Goal: Task Accomplishment & Management: Manage account settings

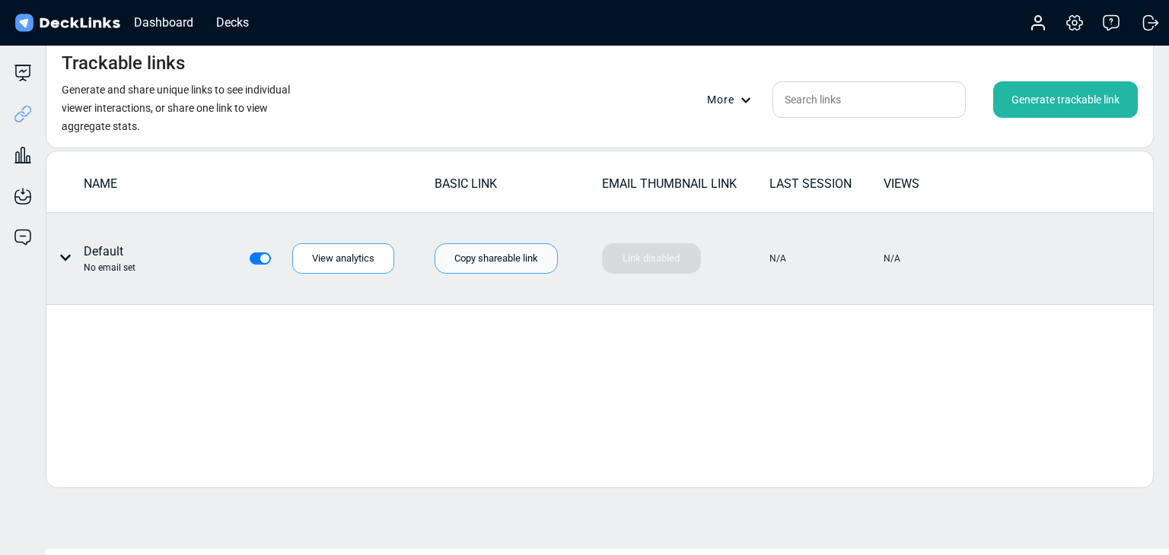
click at [505, 266] on div "Copy shareable link" at bounding box center [495, 258] width 123 height 30
click at [61, 253] on icon at bounding box center [65, 258] width 12 height 12
click at [97, 347] on div "Delete" at bounding box center [122, 351] width 137 height 30
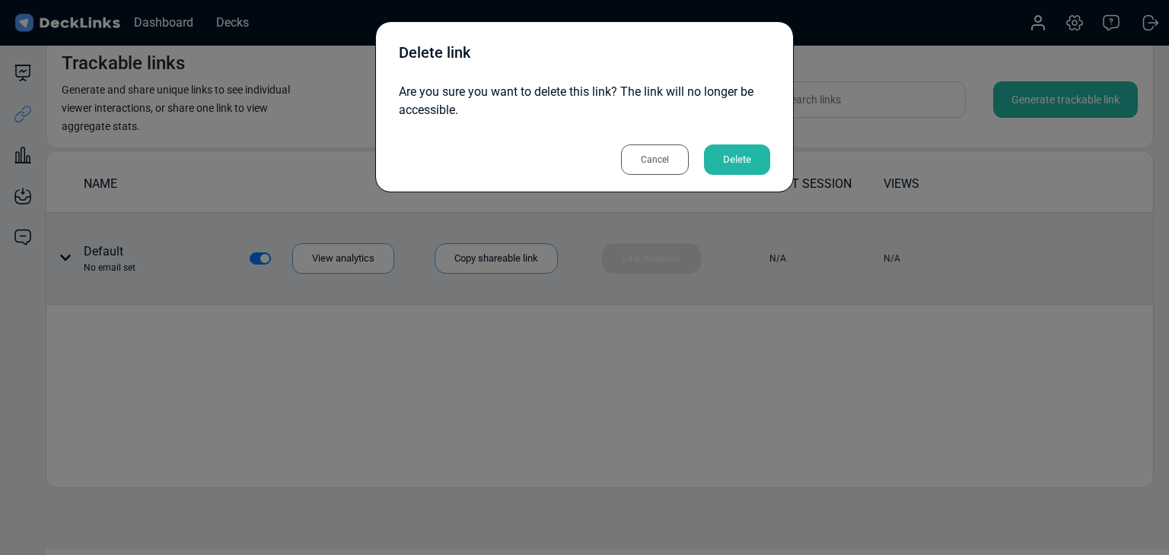
click at [768, 153] on div "Delete" at bounding box center [737, 160] width 66 height 30
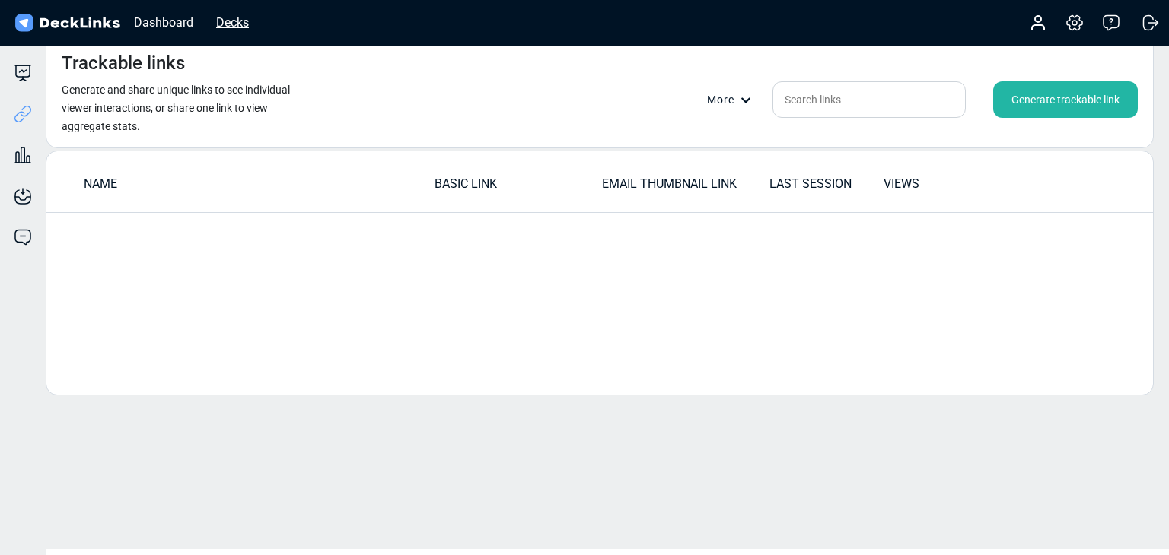
click at [228, 21] on div "Decks" at bounding box center [232, 22] width 48 height 19
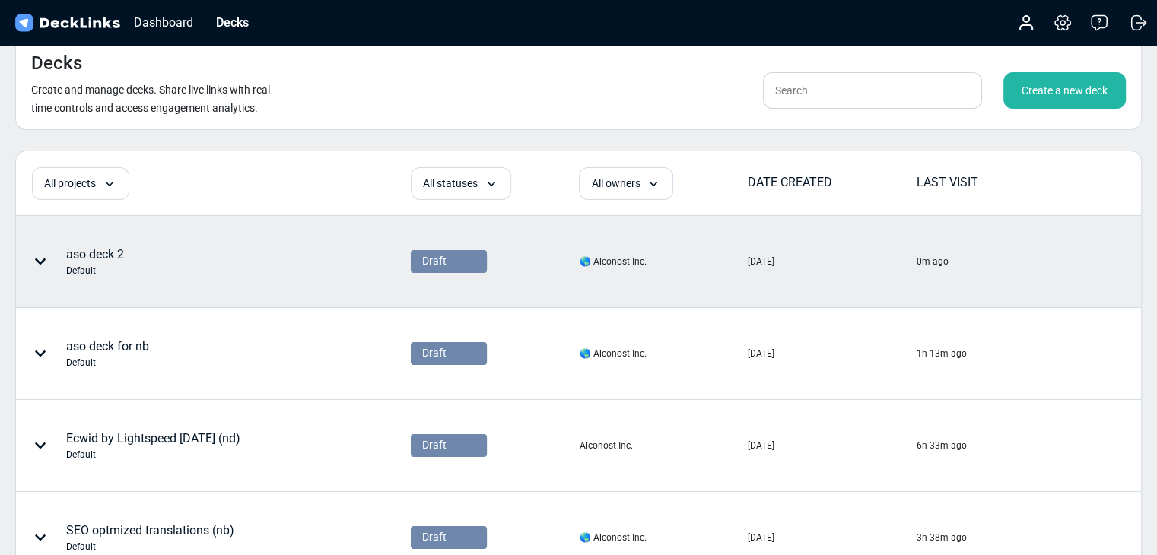
click at [43, 256] on icon at bounding box center [40, 262] width 12 height 12
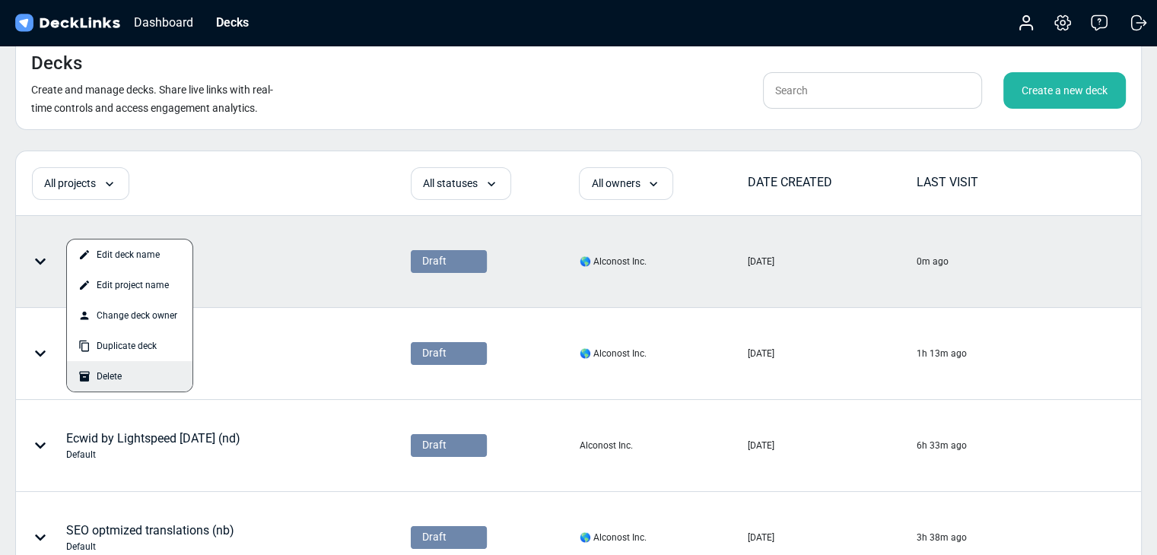
click at [122, 371] on div "Delete" at bounding box center [130, 376] width 126 height 30
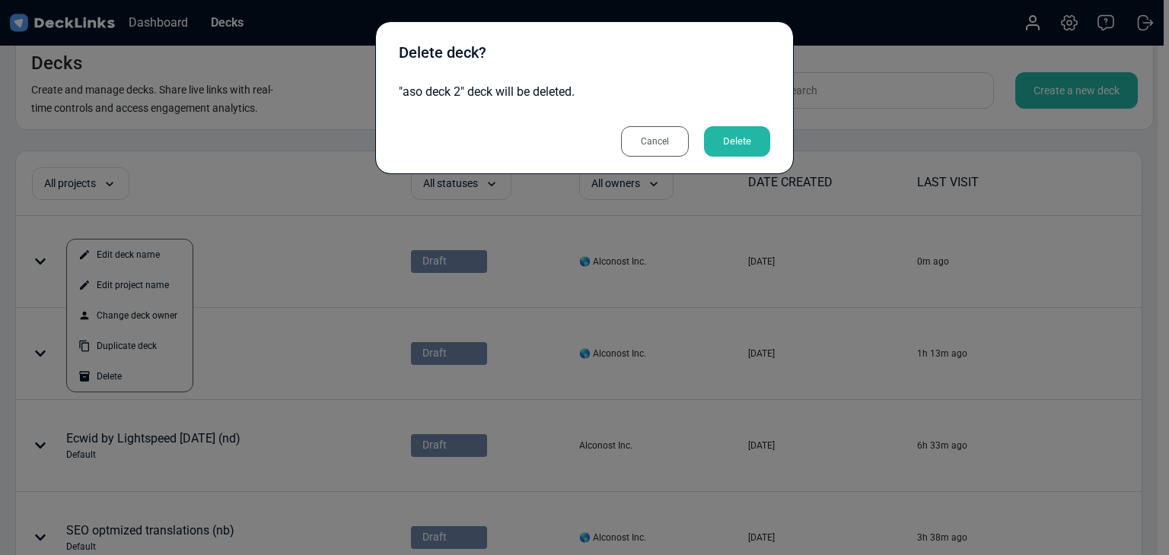
click at [739, 145] on div "Delete" at bounding box center [737, 141] width 66 height 30
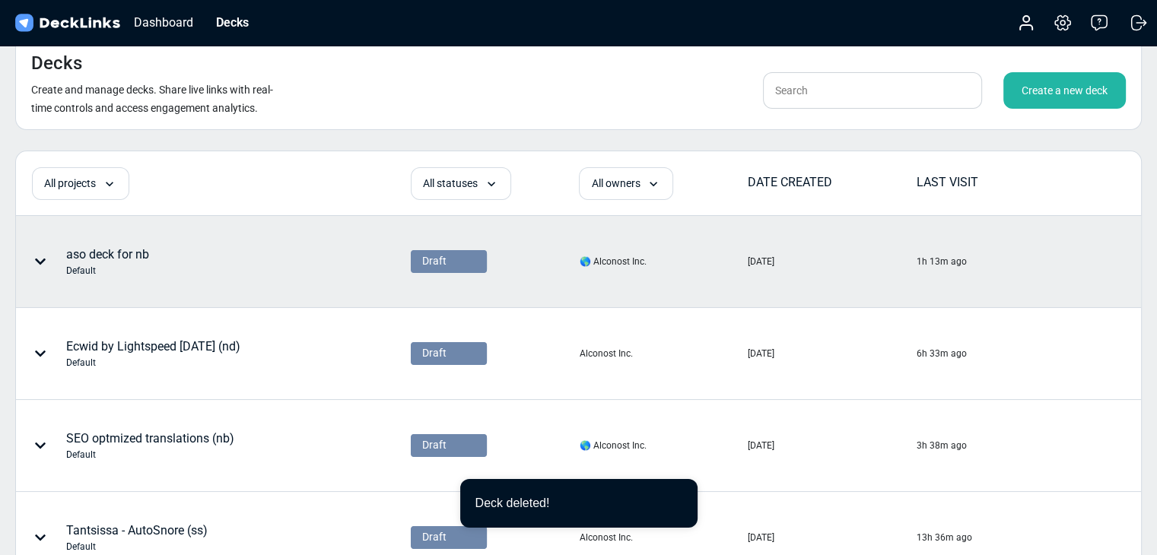
click at [41, 261] on icon at bounding box center [40, 262] width 11 height 6
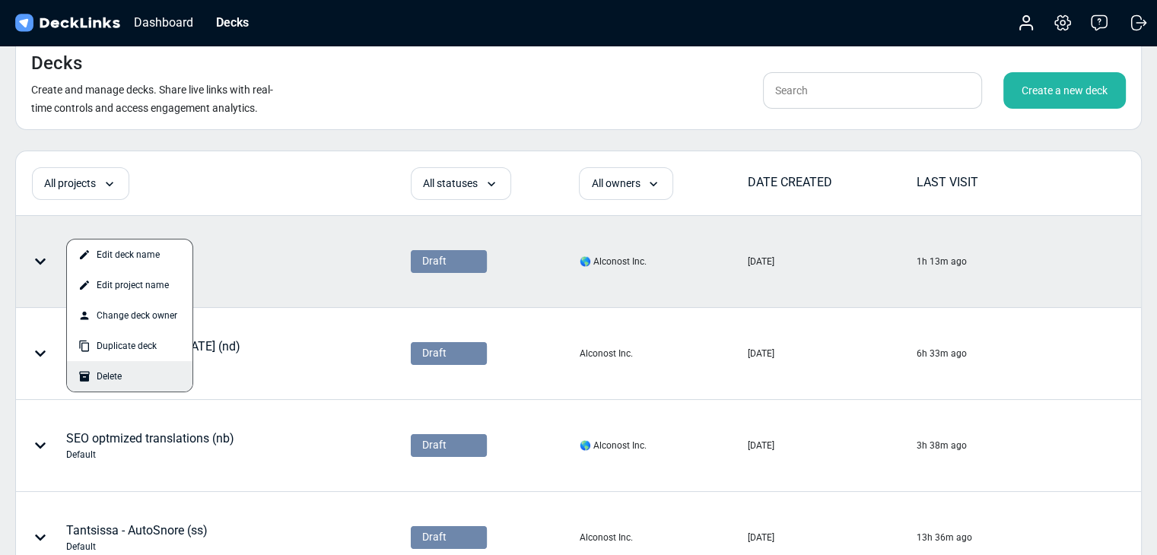
click at [113, 386] on div "Delete" at bounding box center [130, 376] width 126 height 30
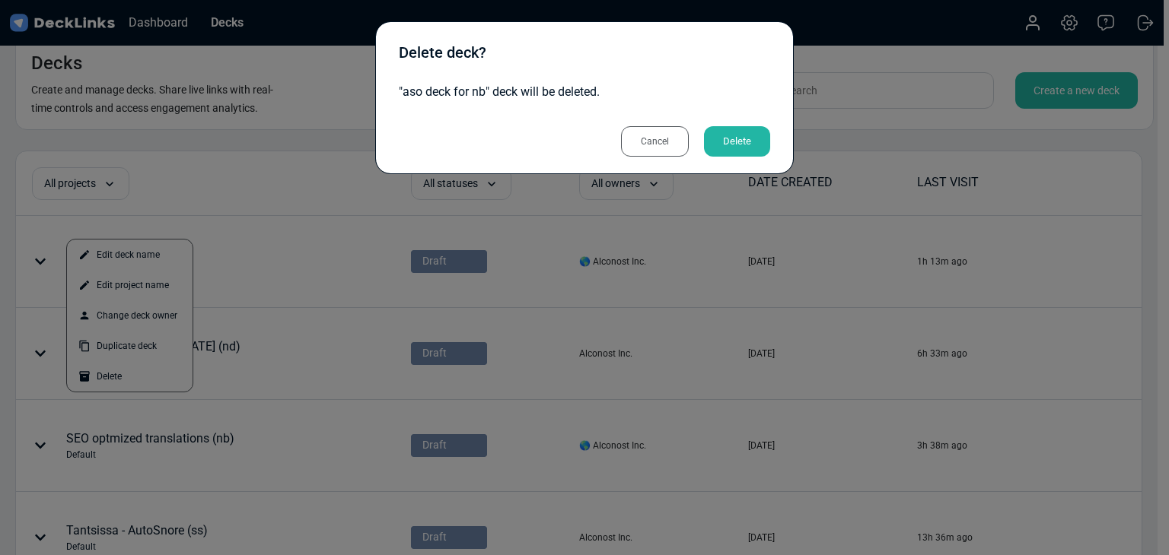
click at [736, 138] on div "Delete" at bounding box center [737, 141] width 66 height 30
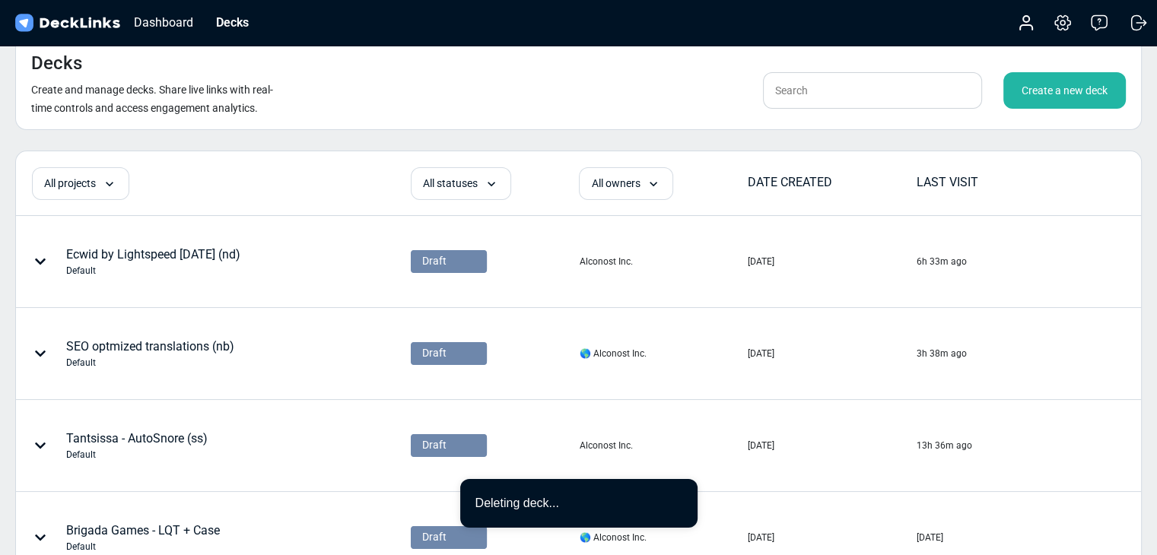
click at [1084, 101] on div "Create a new deck" at bounding box center [1064, 90] width 122 height 37
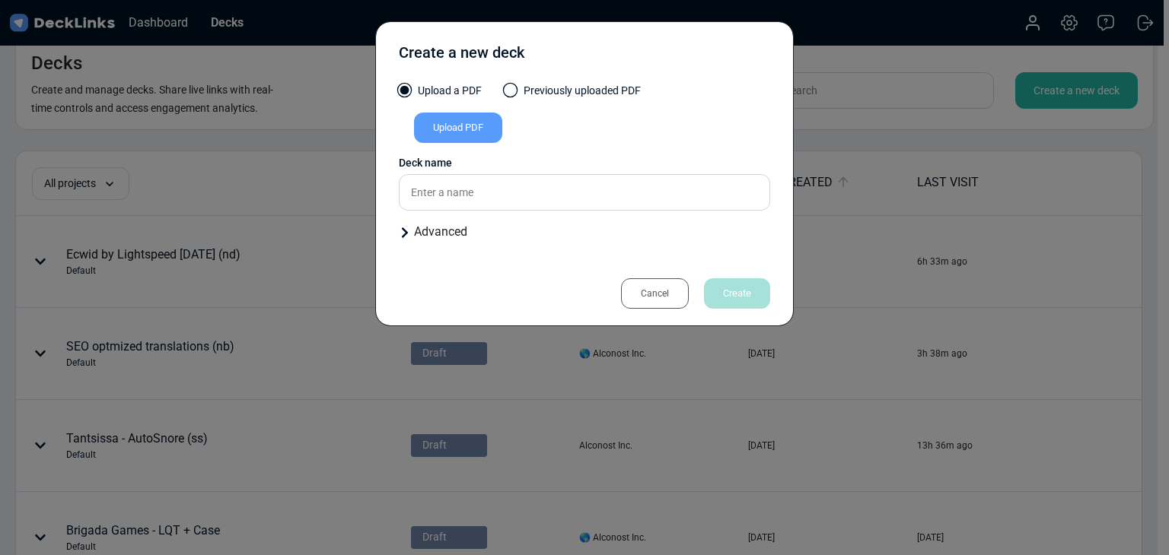
click at [447, 116] on div "Upload PDF" at bounding box center [458, 128] width 88 height 30
click at [0, 0] on input "Upload PDF" at bounding box center [0, 0] width 0 height 0
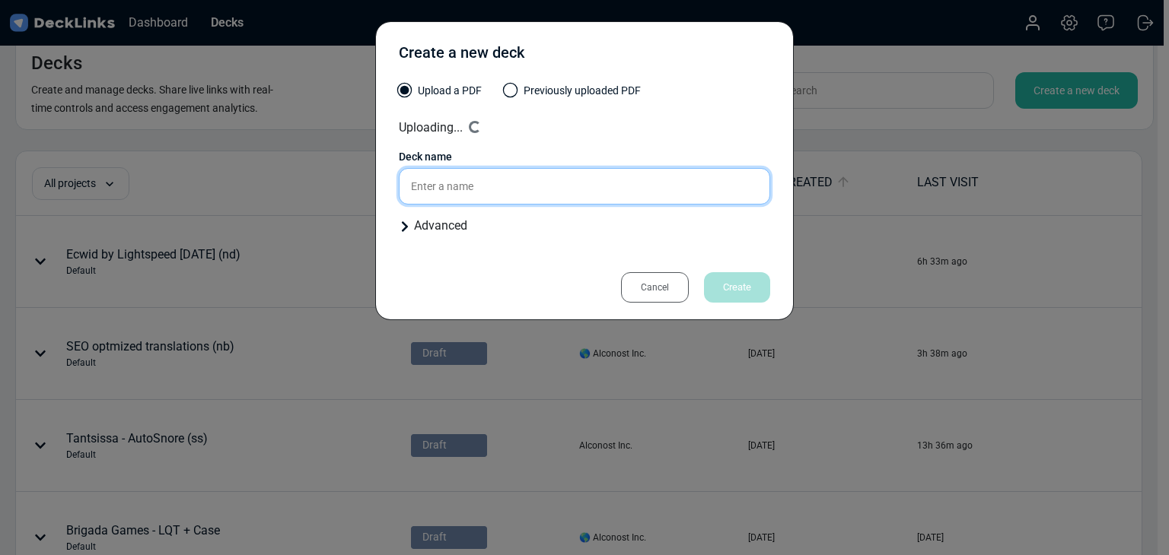
click at [539, 185] on input "text" at bounding box center [584, 186] width 371 height 37
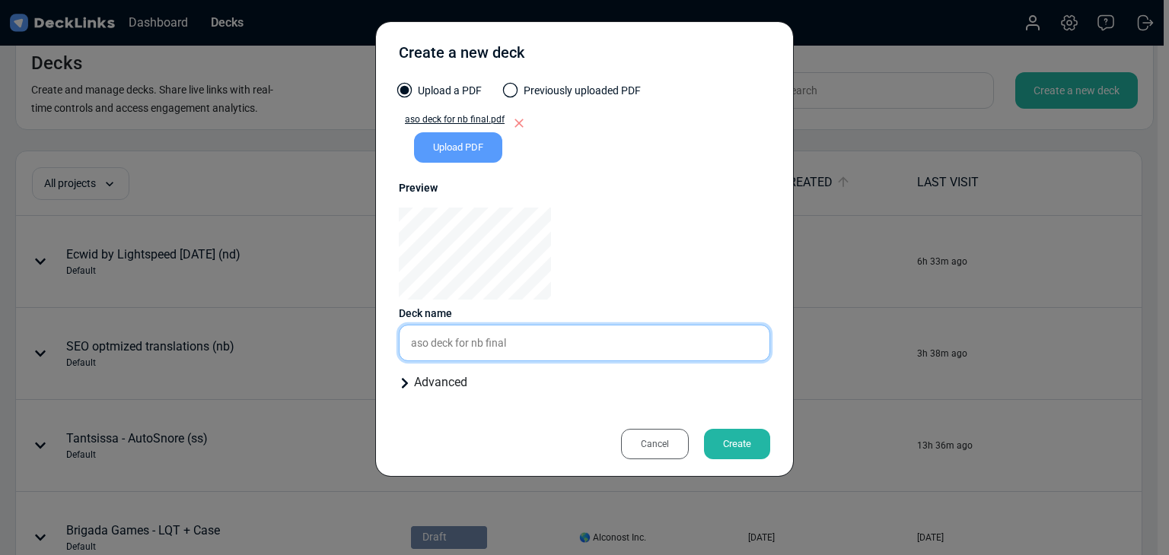
type input "aso deck for nb final"
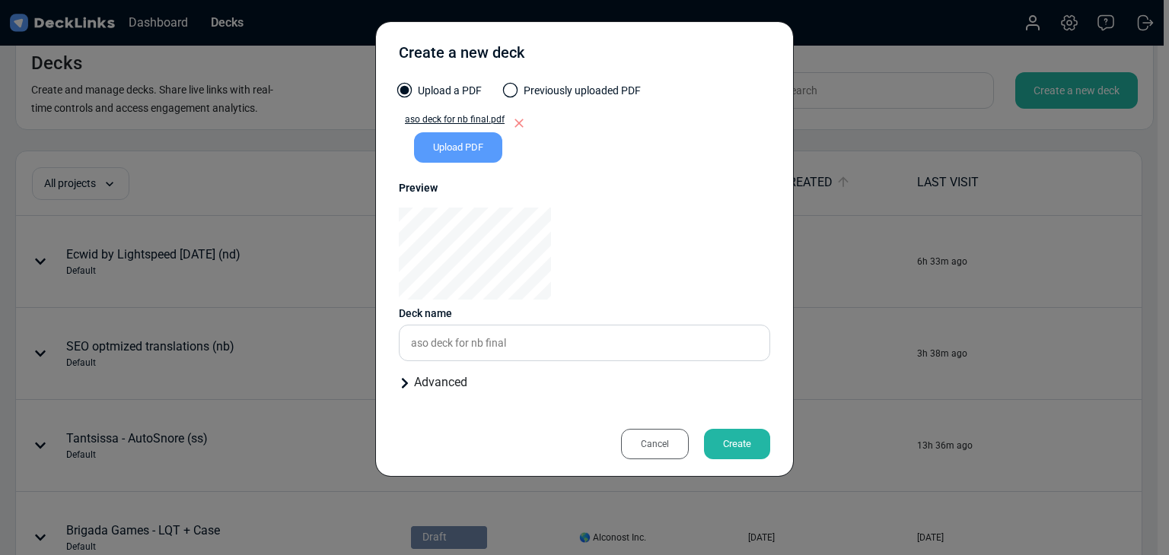
click at [736, 440] on div "Create" at bounding box center [737, 444] width 66 height 30
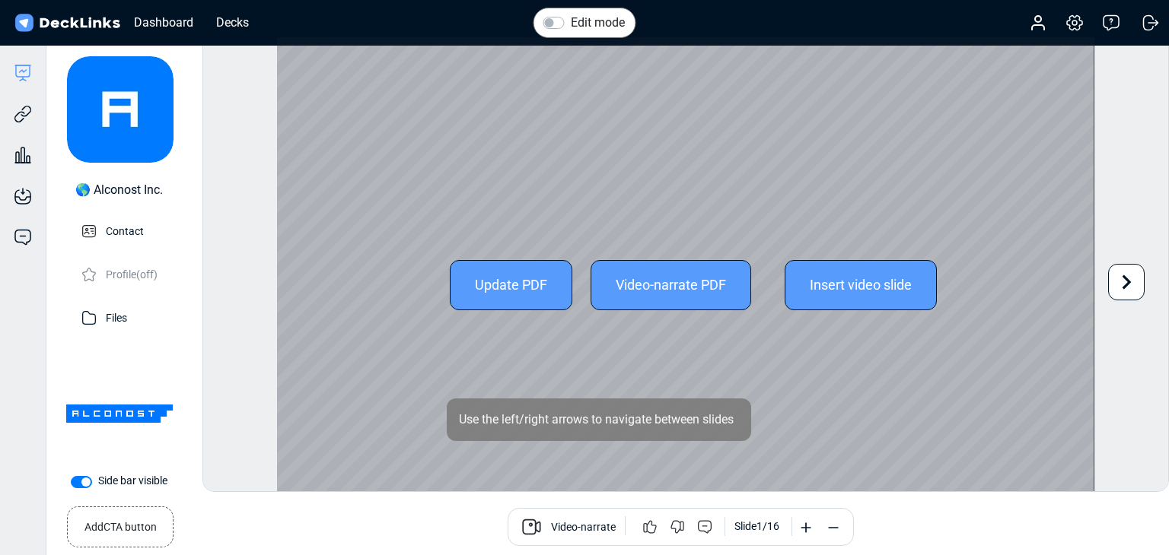
click at [1120, 268] on icon at bounding box center [1126, 282] width 29 height 29
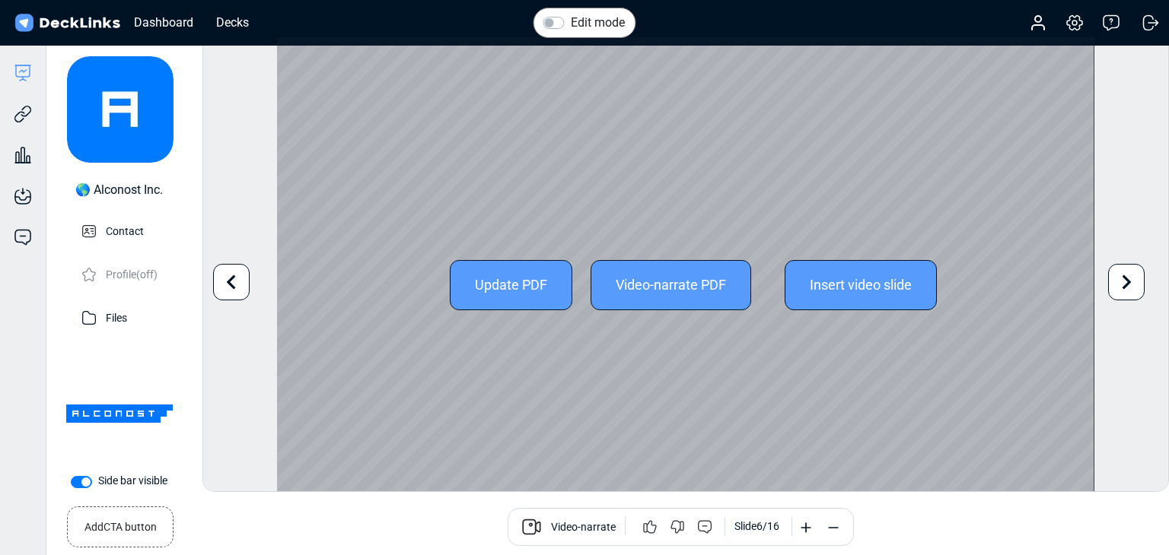
click at [1120, 268] on icon at bounding box center [1126, 282] width 29 height 29
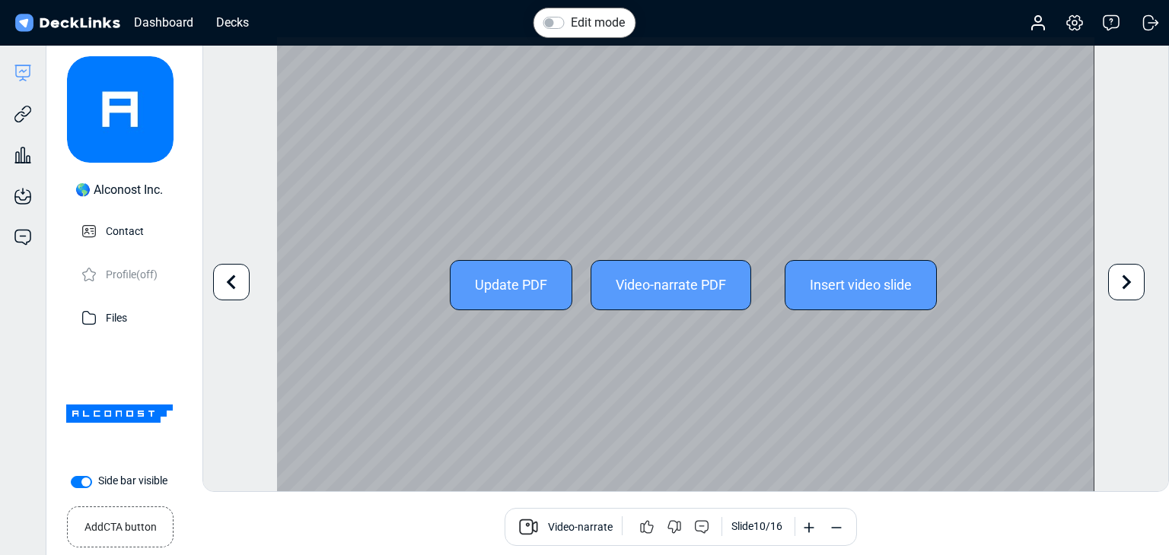
click at [1120, 268] on icon at bounding box center [1126, 282] width 29 height 29
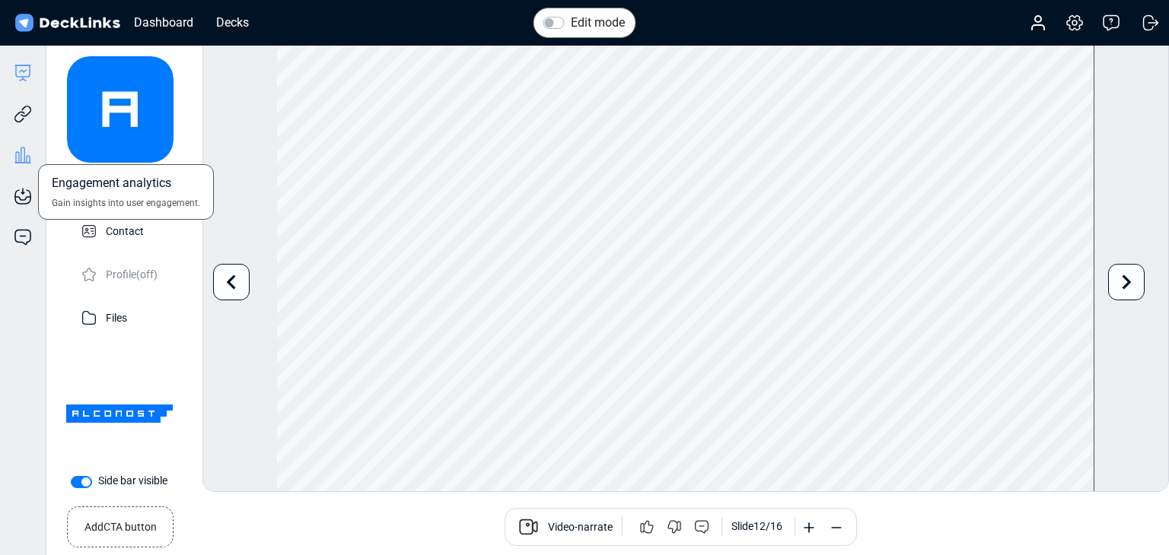
click at [24, 155] on icon at bounding box center [23, 155] width 4 height 15
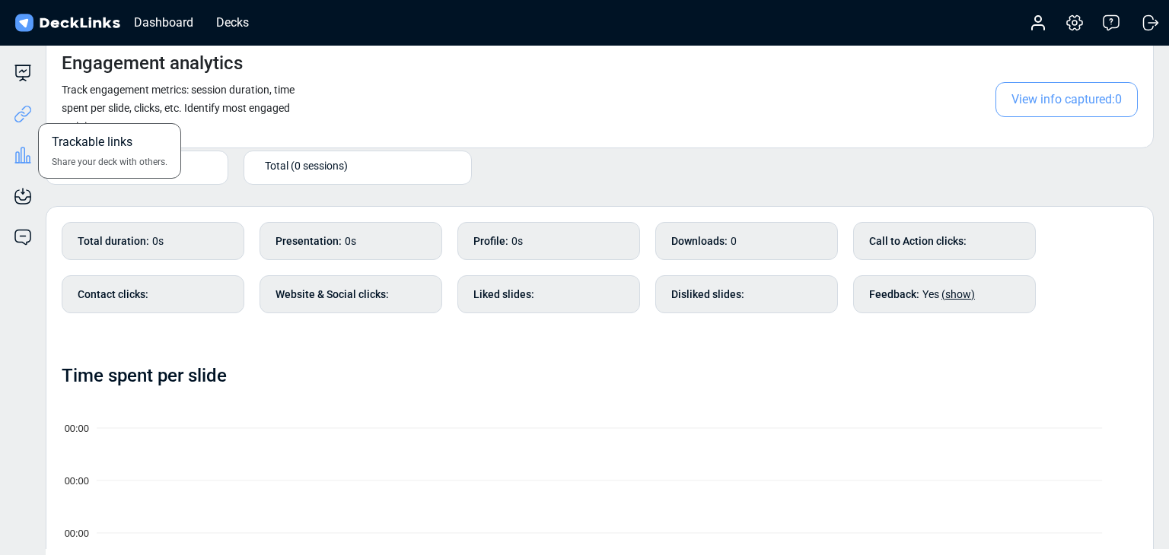
click at [21, 115] on icon at bounding box center [23, 114] width 18 height 18
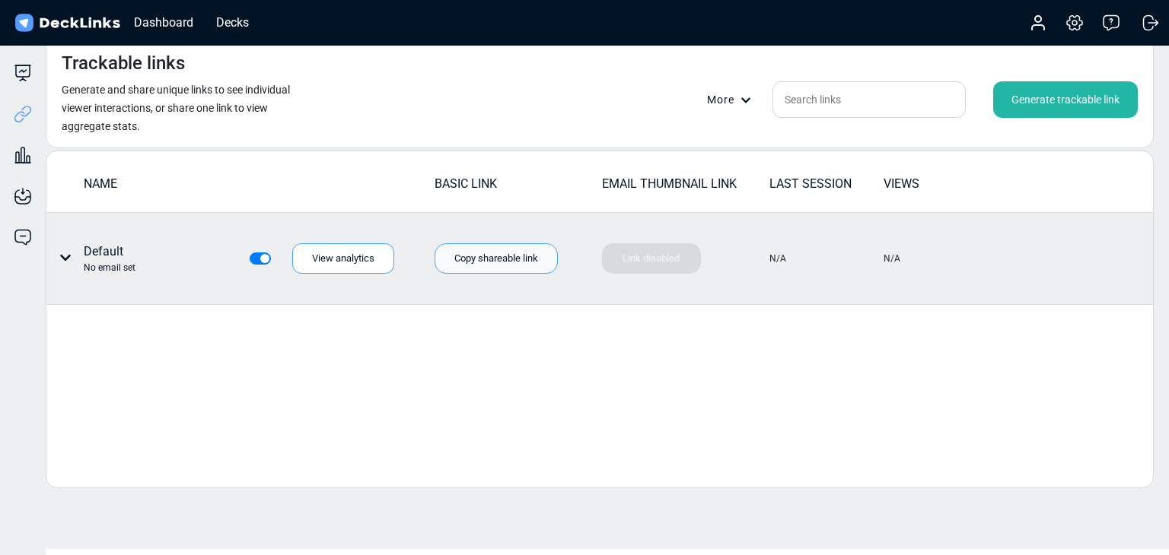
click at [485, 249] on div "Copy shareable link" at bounding box center [495, 258] width 123 height 30
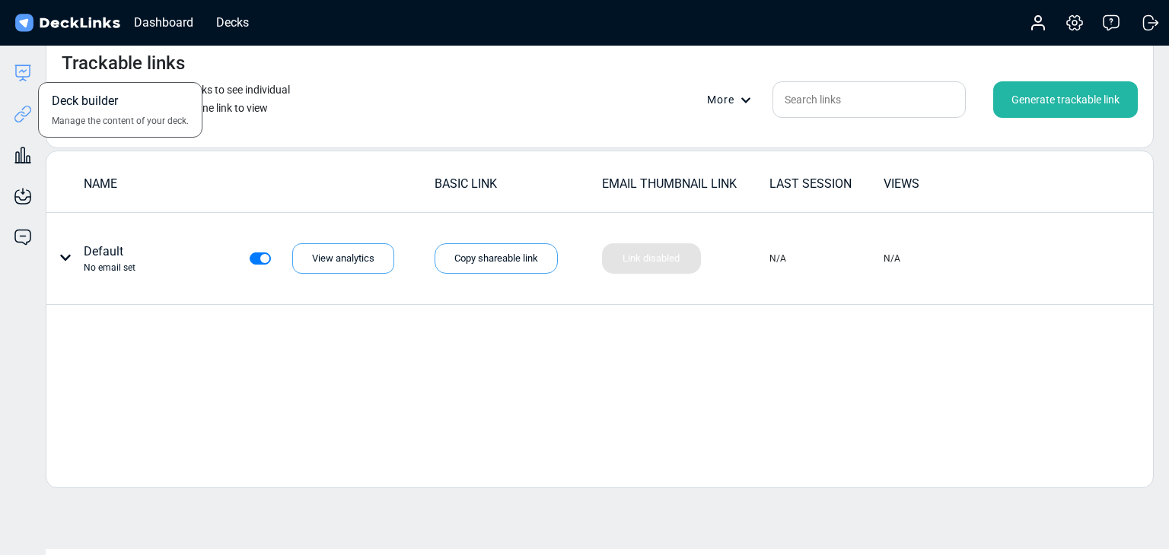
click at [27, 68] on icon at bounding box center [23, 73] width 18 height 18
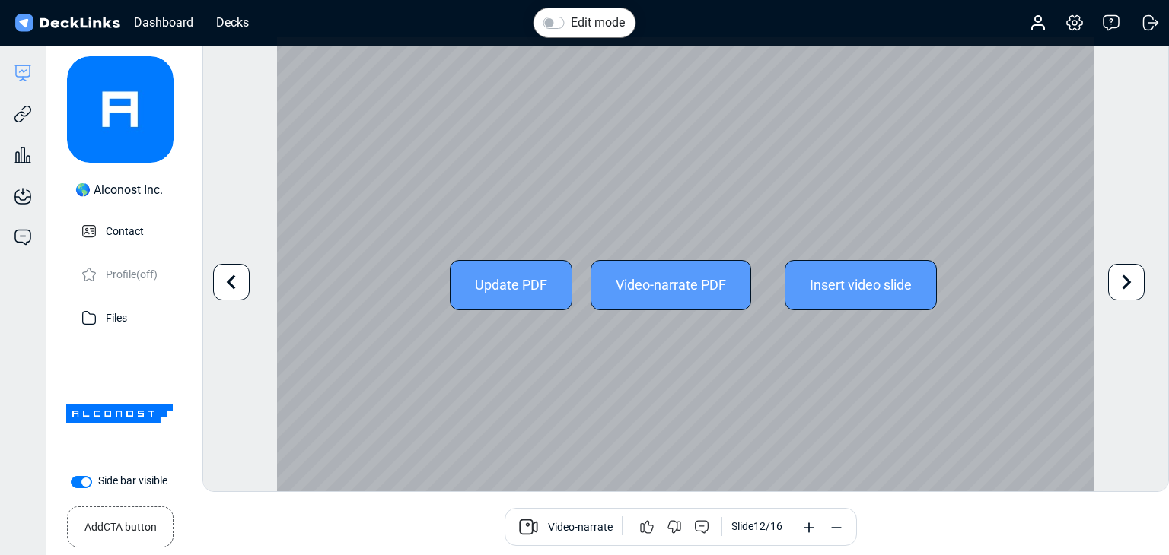
click at [1132, 292] on icon at bounding box center [1126, 282] width 29 height 29
click at [1132, 292] on div "Edit mode Change photo Updating this image will immediately apply to all of you…" at bounding box center [685, 265] width 966 height 456
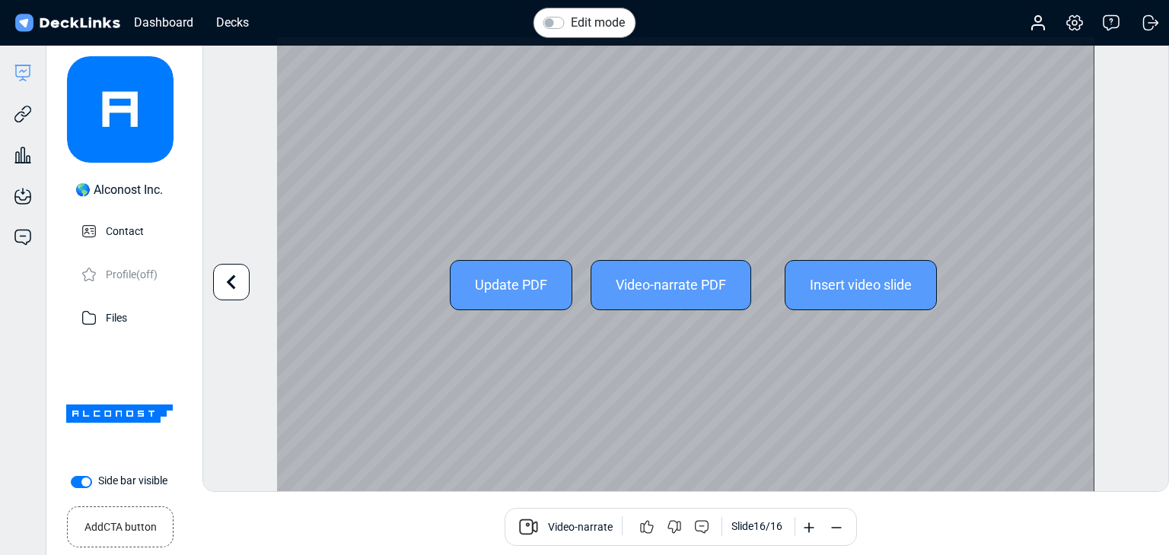
click at [1132, 292] on div "Edit mode Change photo Updating this image will immediately apply to all of you…" at bounding box center [685, 265] width 966 height 456
click at [1137, 363] on div "Edit mode Change photo Updating this image will immediately apply to all of you…" at bounding box center [685, 265] width 966 height 456
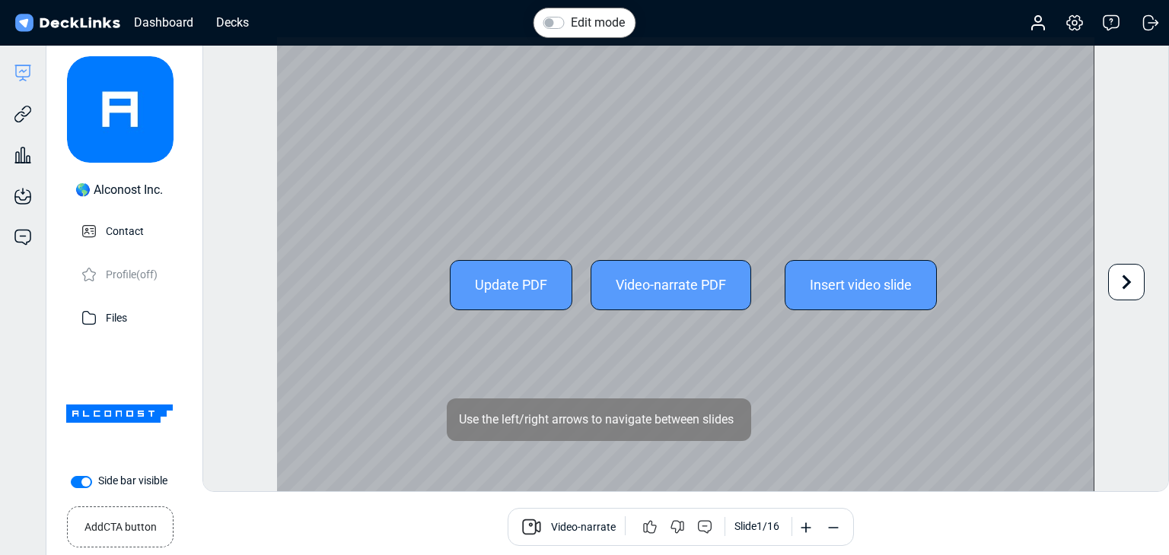
click at [1121, 281] on icon at bounding box center [1126, 282] width 29 height 29
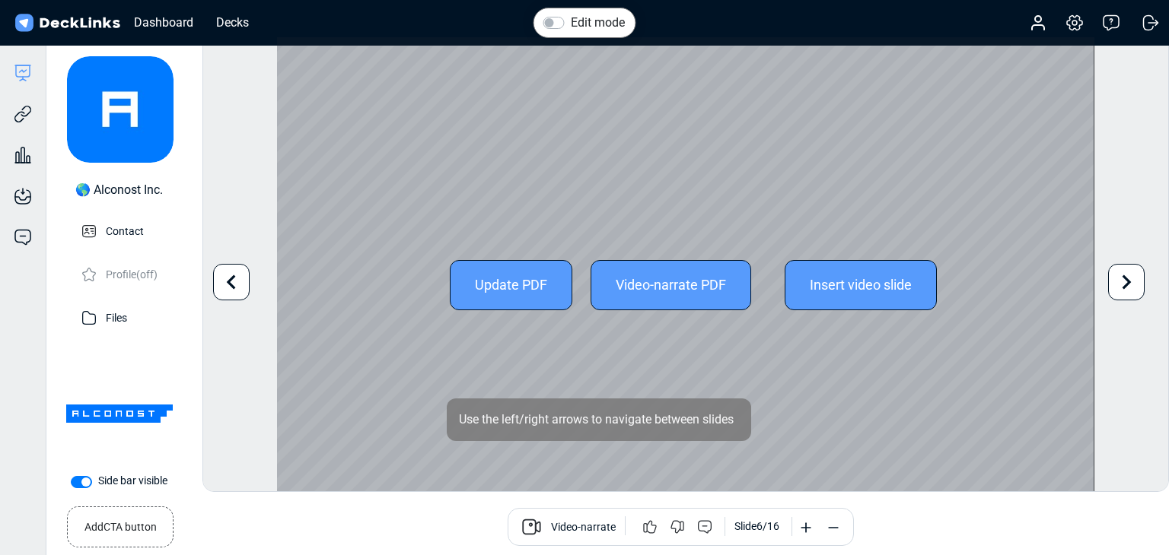
click at [1121, 281] on icon at bounding box center [1126, 282] width 29 height 29
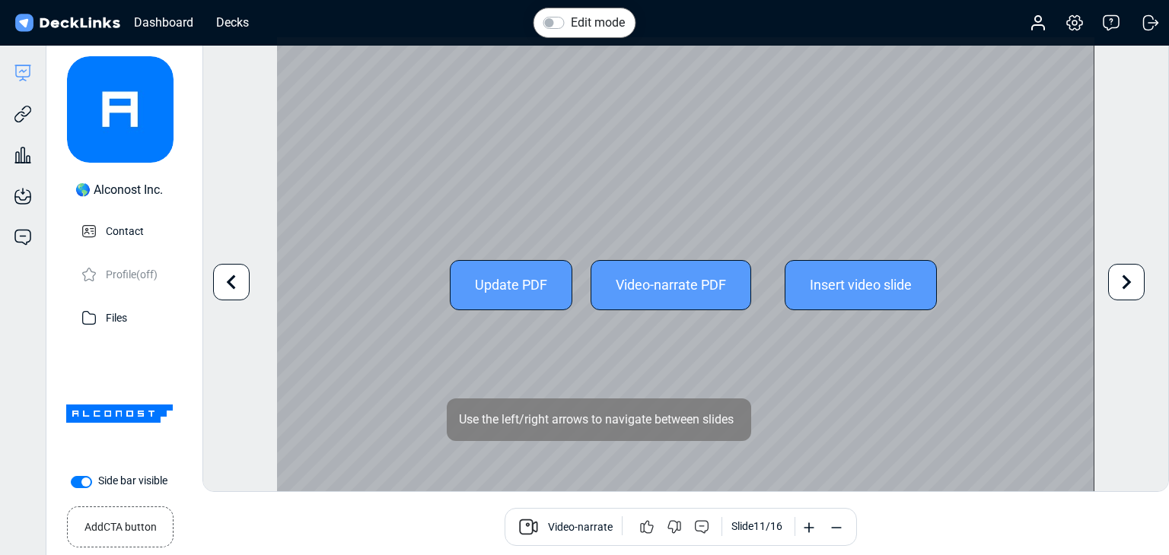
click at [1121, 281] on icon at bounding box center [1126, 282] width 29 height 29
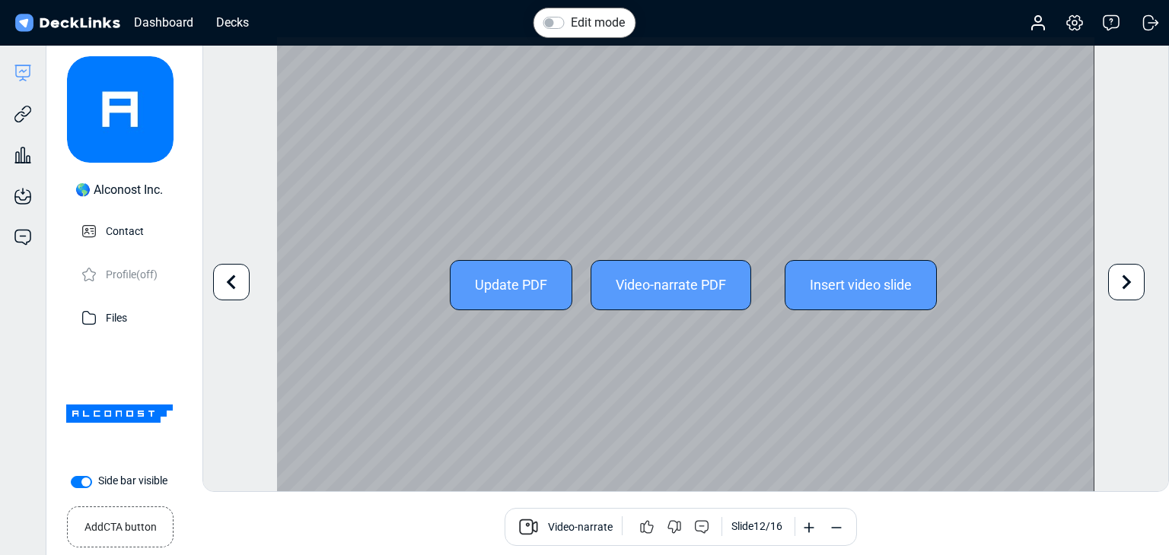
click at [1121, 281] on icon at bounding box center [1126, 282] width 29 height 29
click at [1145, 339] on div "Edit mode Change photo Updating this image will immediately apply to all of you…" at bounding box center [685, 265] width 966 height 456
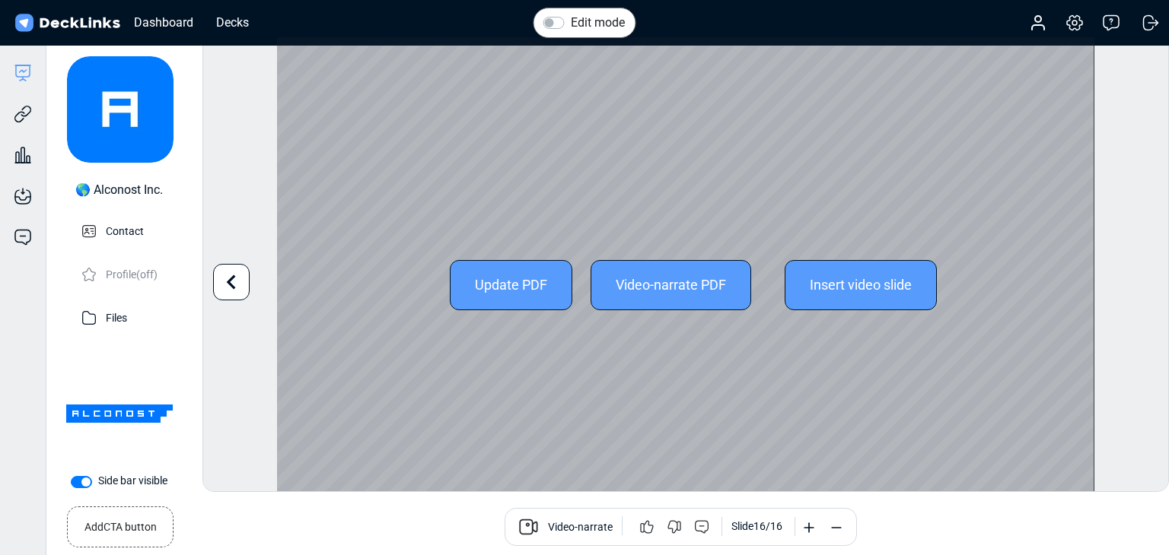
click at [502, 275] on div "Update PDF" at bounding box center [511, 285] width 122 height 50
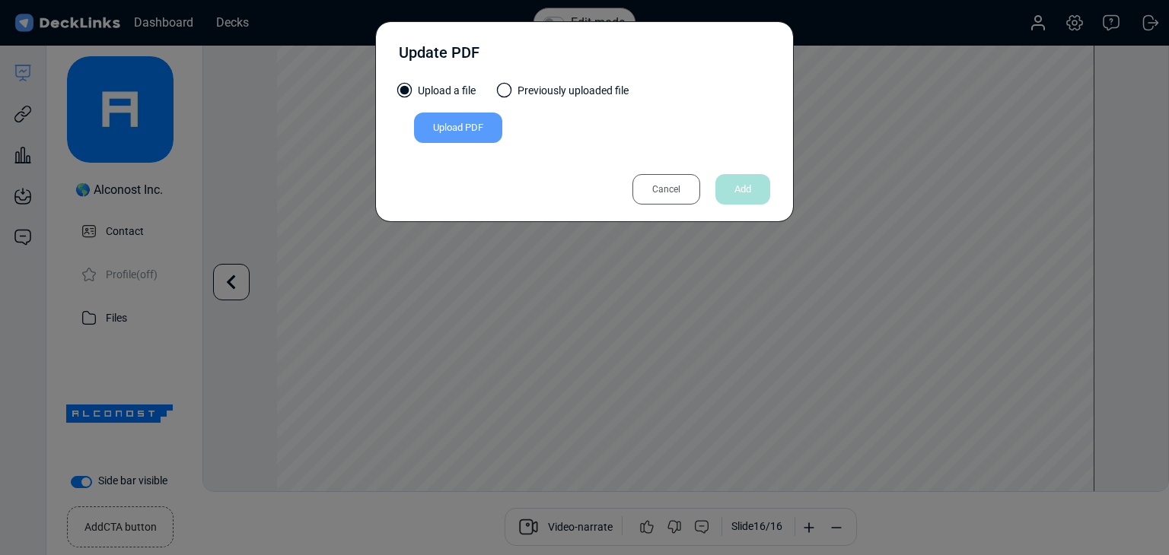
click at [460, 132] on div "Upload PDF" at bounding box center [458, 128] width 88 height 30
click at [0, 0] on input "Upload PDF" at bounding box center [0, 0] width 0 height 0
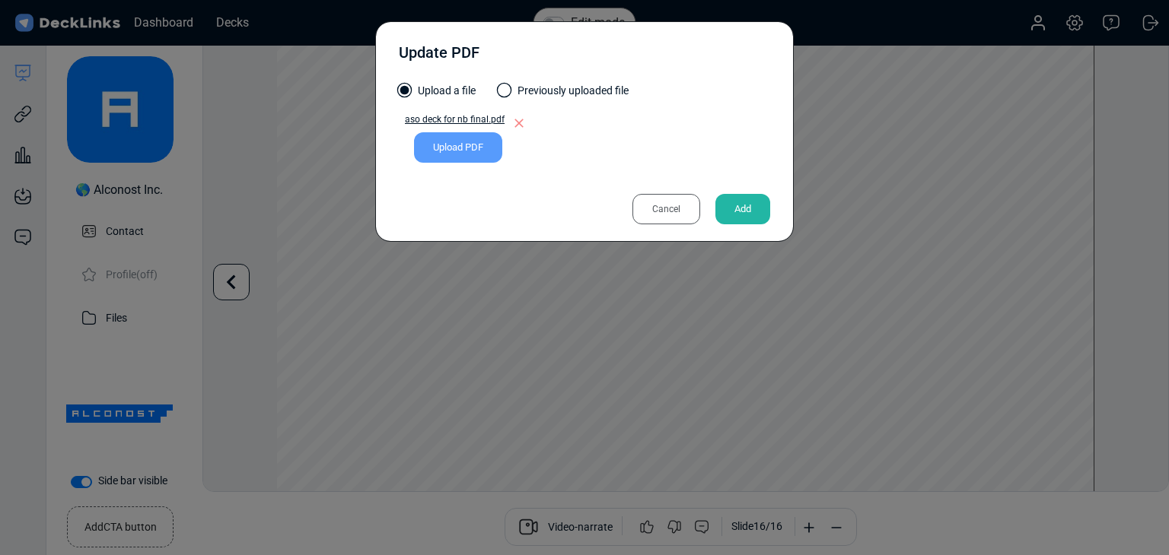
click at [743, 220] on div "Add" at bounding box center [742, 209] width 55 height 30
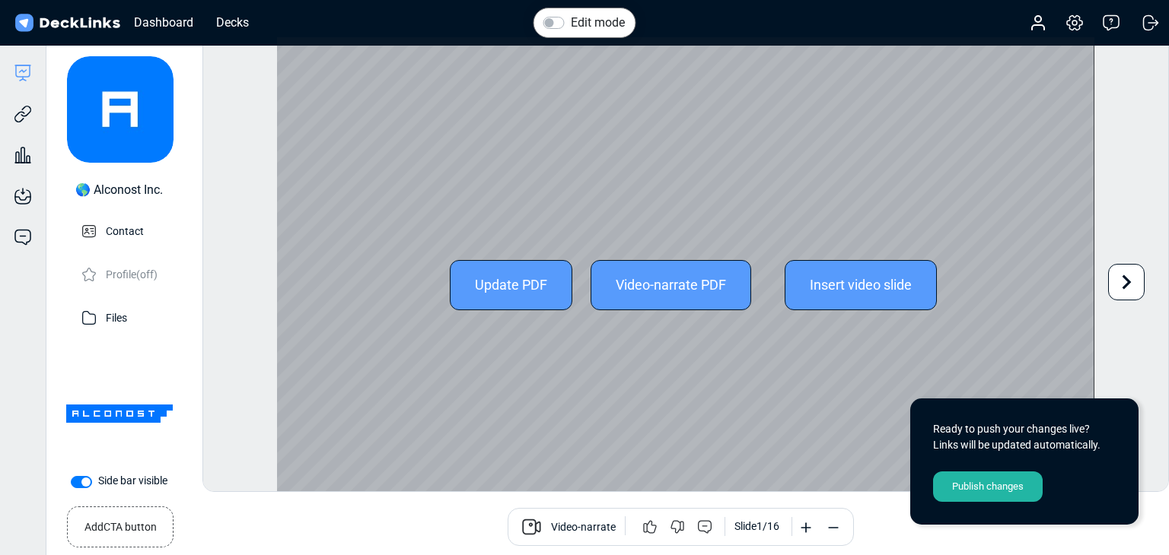
click at [1117, 269] on icon at bounding box center [1126, 282] width 29 height 29
click at [1118, 270] on icon at bounding box center [1126, 282] width 29 height 29
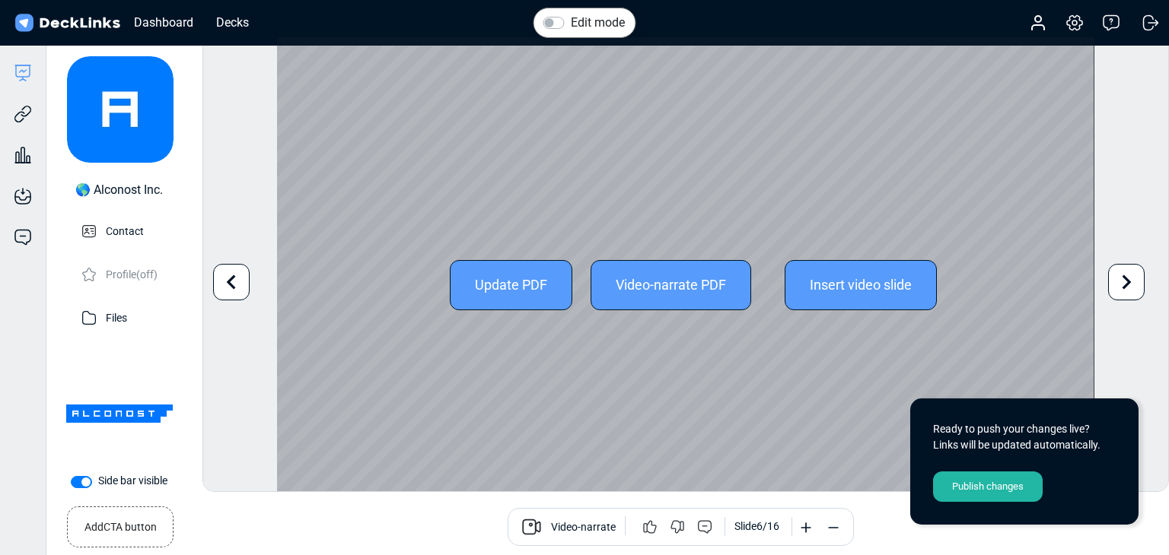
click at [1118, 270] on icon at bounding box center [1126, 282] width 29 height 29
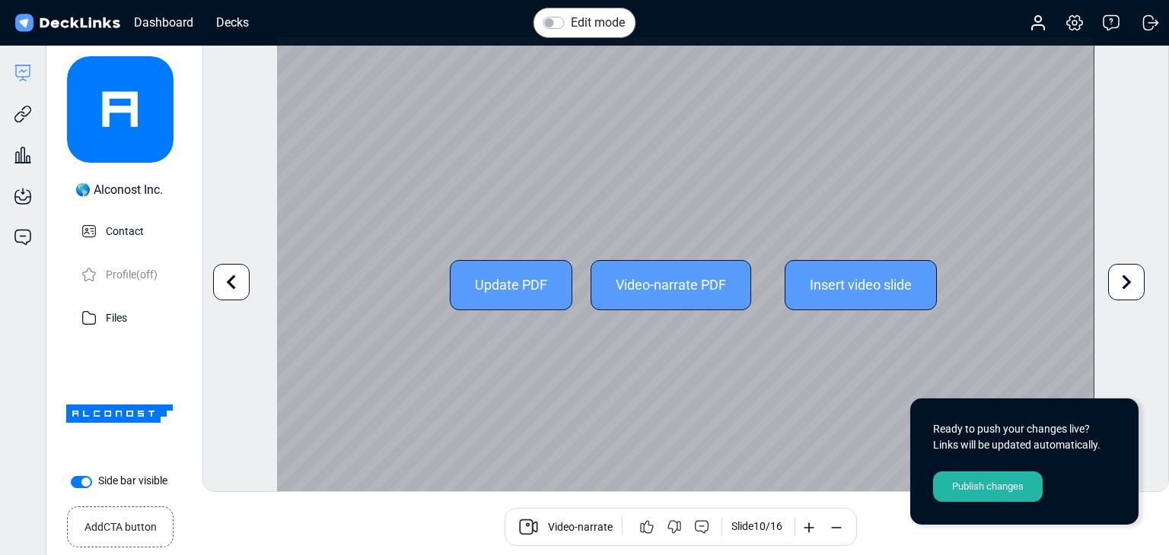
click at [1118, 270] on icon at bounding box center [1126, 282] width 29 height 29
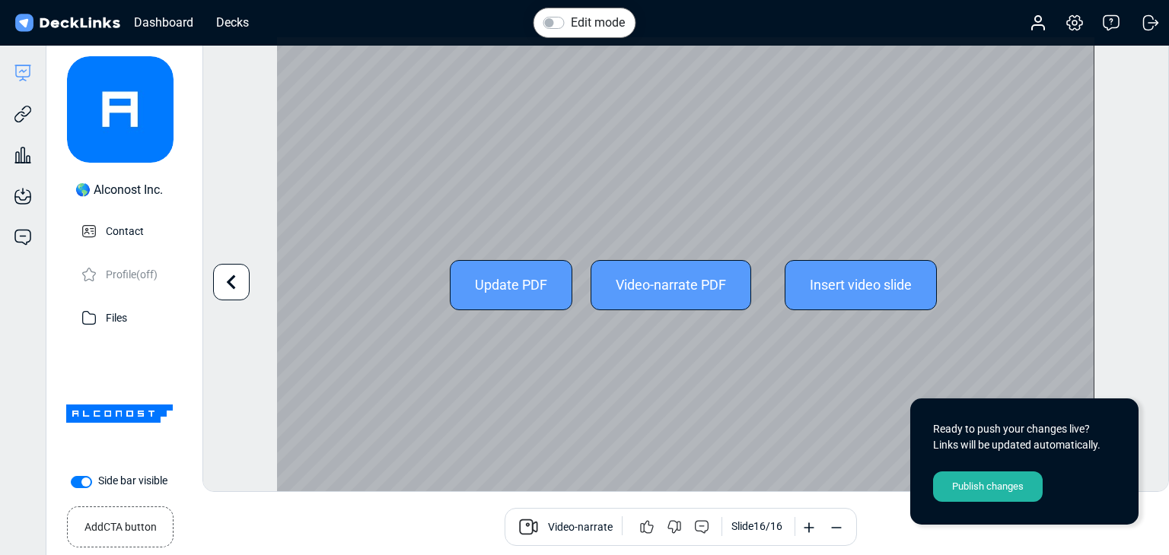
click at [1118, 270] on div "Edit mode Change photo Updating this image will immediately apply to all of you…" at bounding box center [685, 265] width 966 height 456
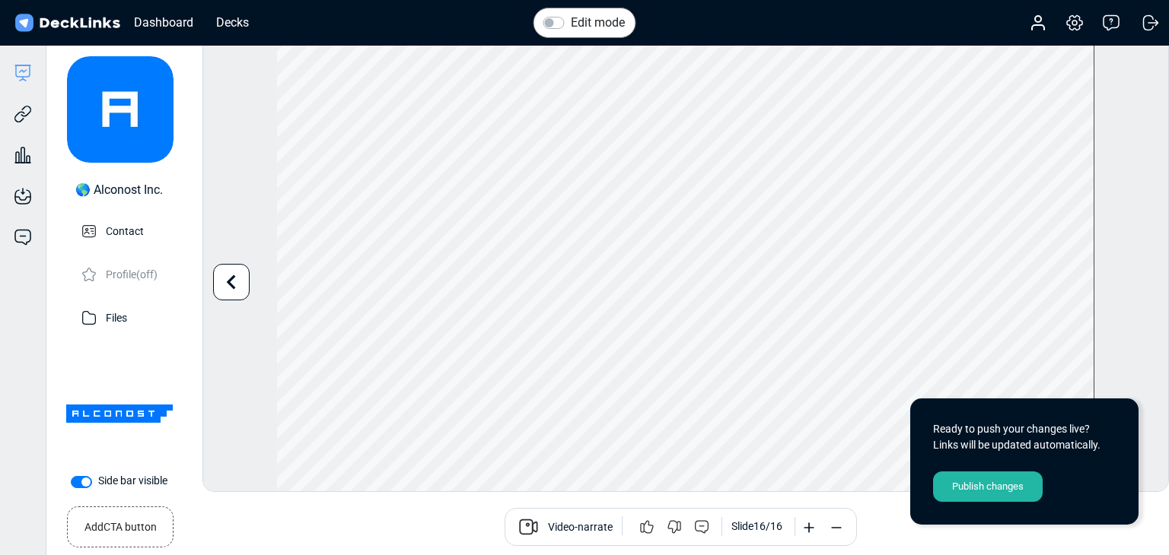
click at [959, 476] on div "Publish changes" at bounding box center [988, 487] width 110 height 30
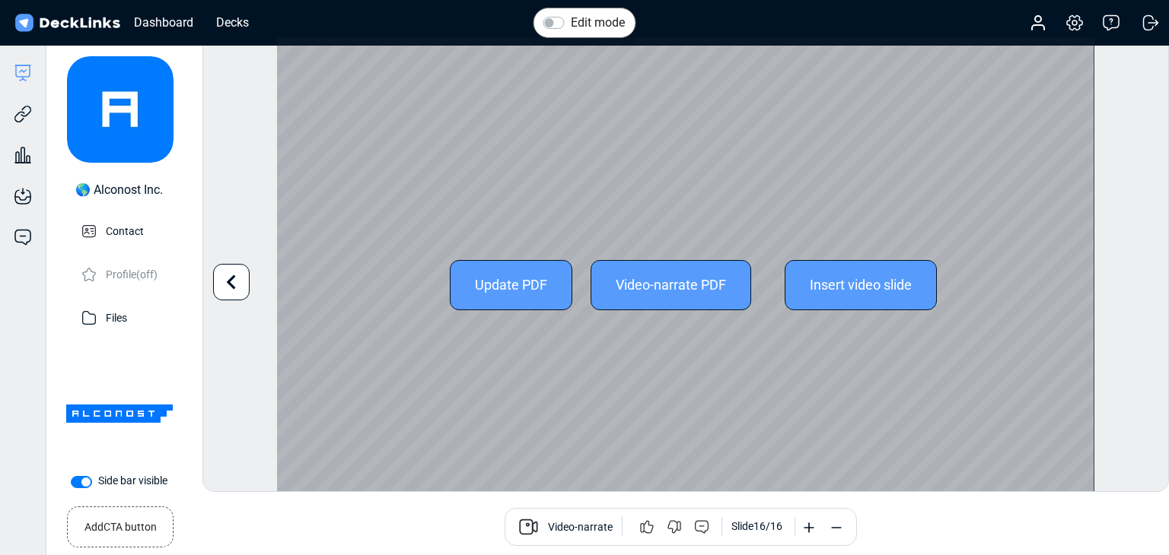
click at [485, 285] on div "Update PDF" at bounding box center [511, 285] width 122 height 50
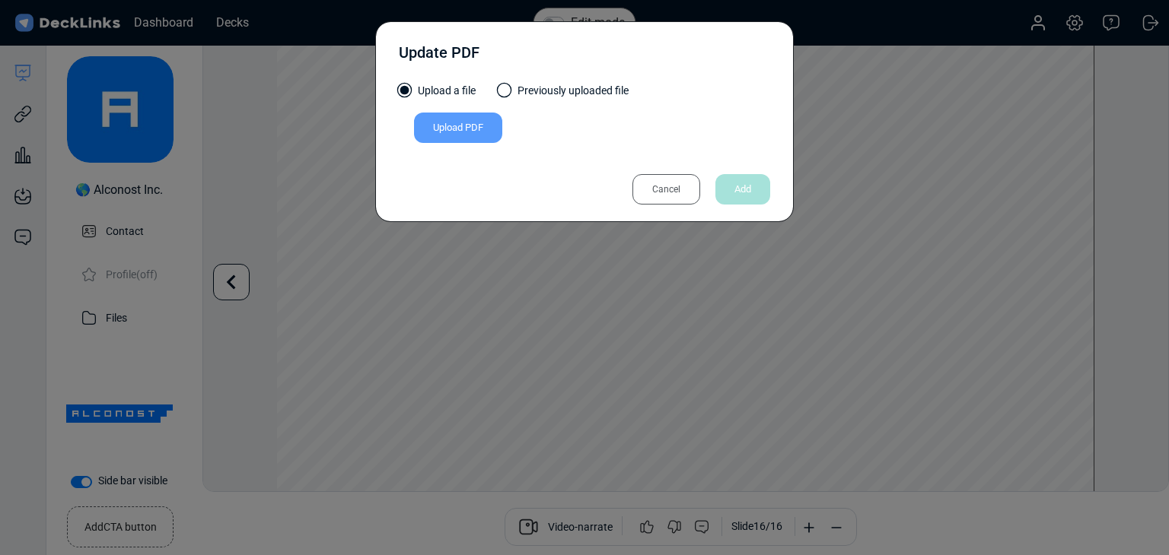
click at [473, 133] on div "Upload PDF" at bounding box center [458, 128] width 88 height 30
click at [0, 0] on input "Upload PDF" at bounding box center [0, 0] width 0 height 0
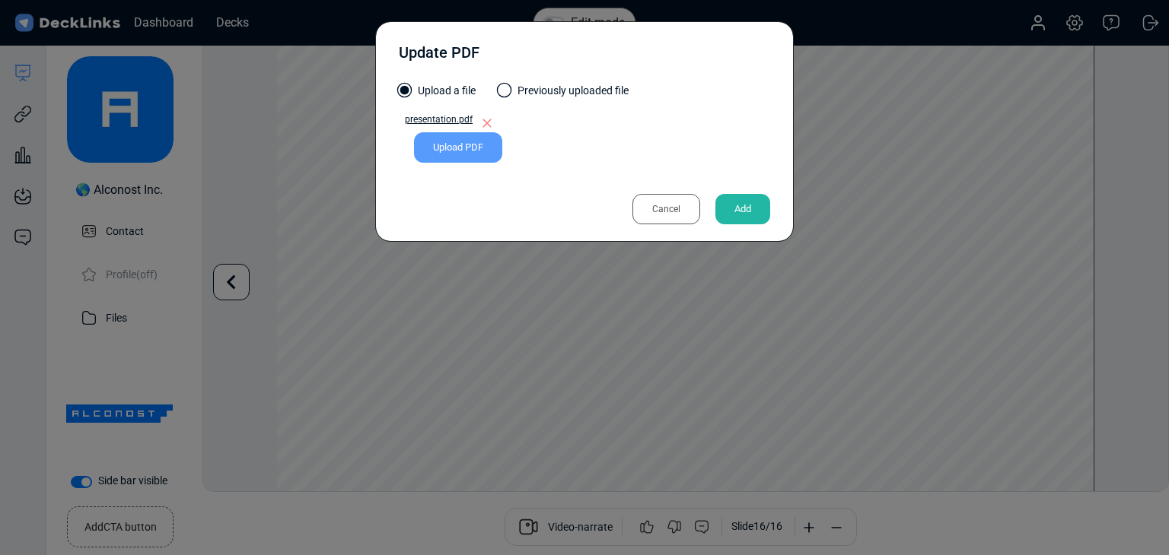
click at [732, 203] on div "Add" at bounding box center [742, 209] width 55 height 30
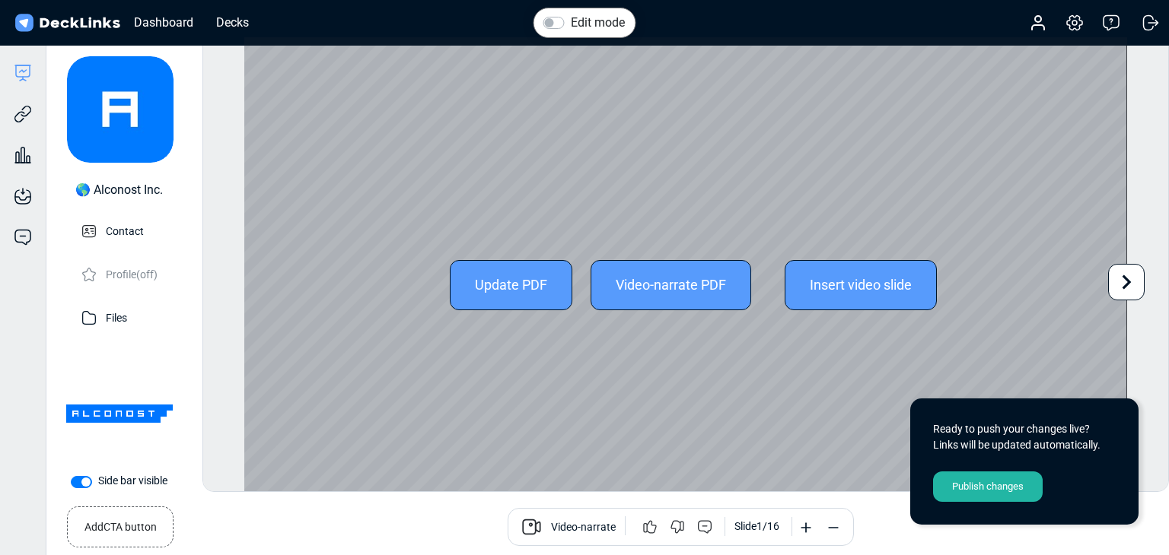
click at [1111, 286] on div at bounding box center [1126, 282] width 37 height 37
click at [1138, 283] on icon at bounding box center [1126, 282] width 29 height 29
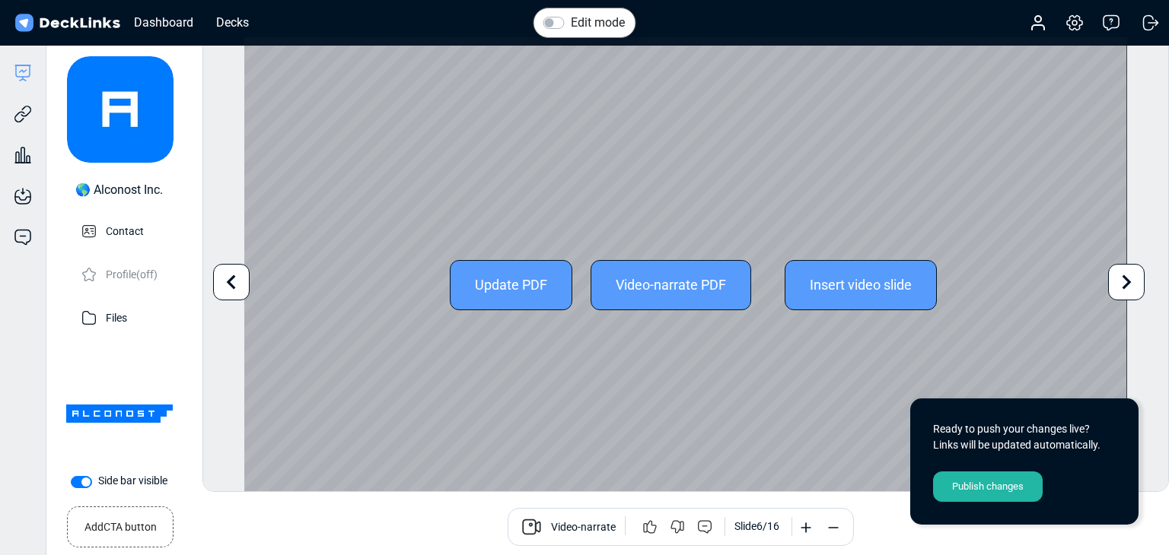
click at [1138, 283] on icon at bounding box center [1126, 282] width 29 height 29
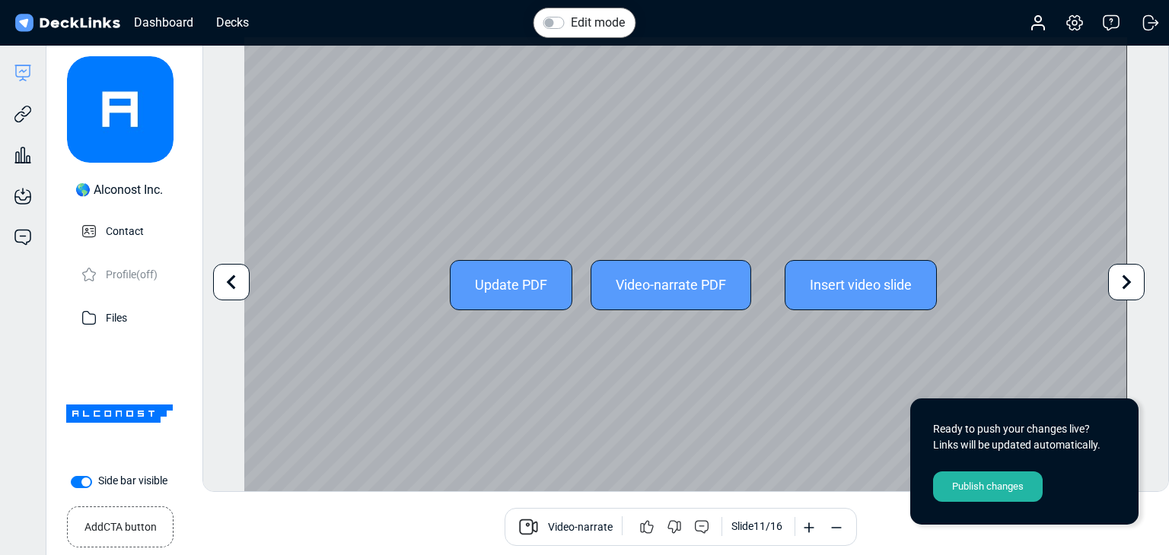
click at [1138, 283] on icon at bounding box center [1126, 282] width 29 height 29
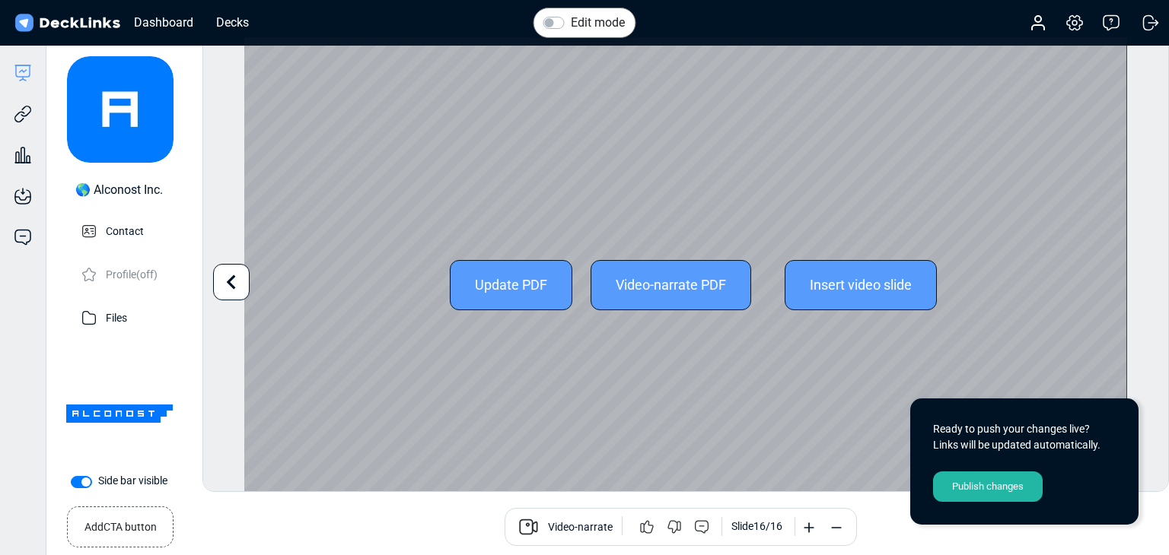
click at [1138, 283] on div "Edit mode Change photo Updating this image will immediately apply to all of you…" at bounding box center [685, 265] width 966 height 456
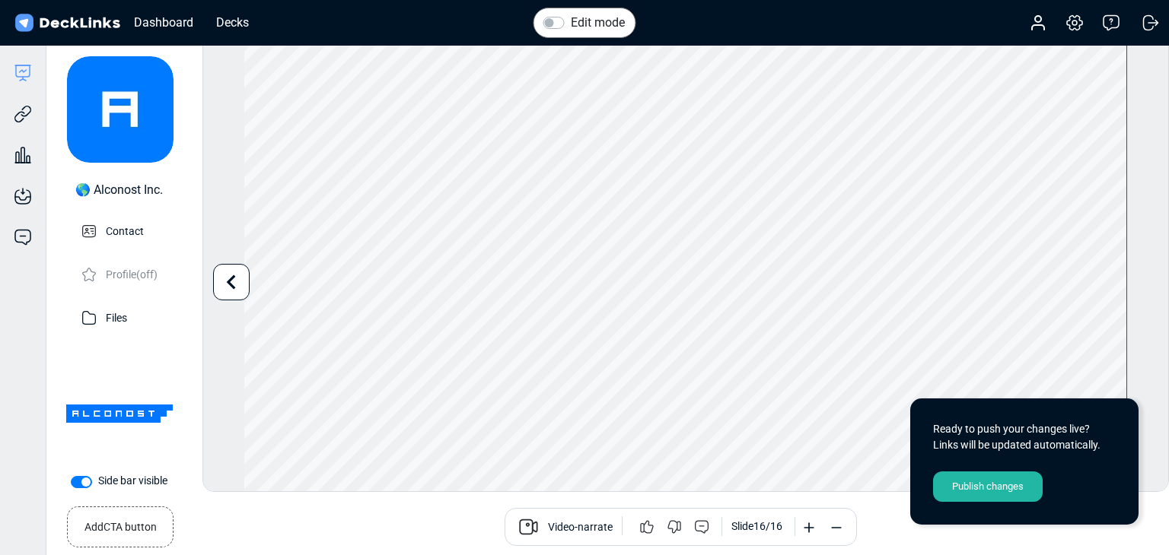
click at [982, 482] on div "Publish changes" at bounding box center [988, 487] width 110 height 30
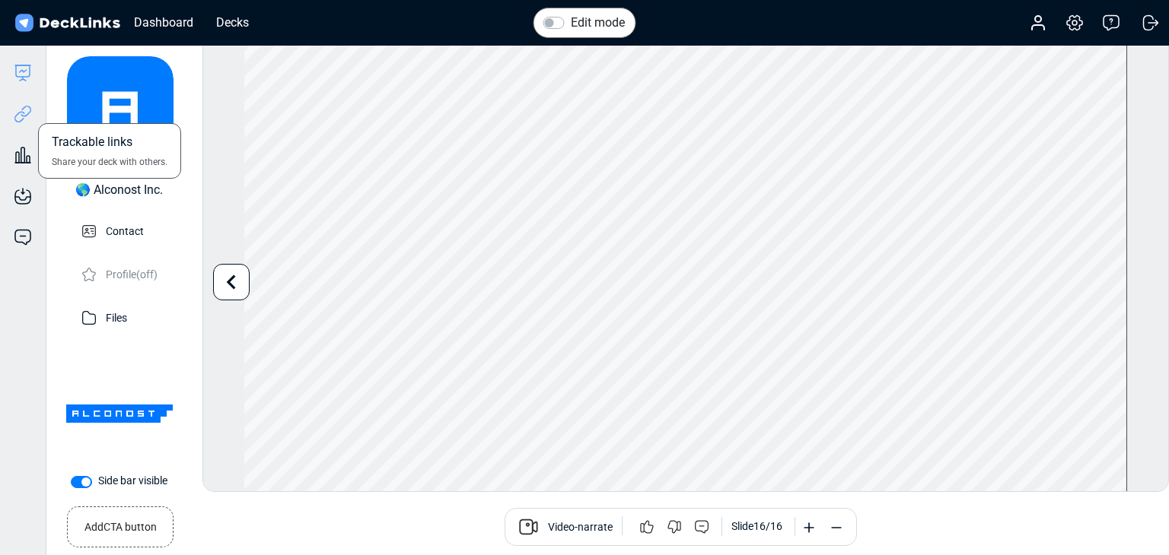
click at [19, 113] on icon at bounding box center [23, 114] width 18 height 18
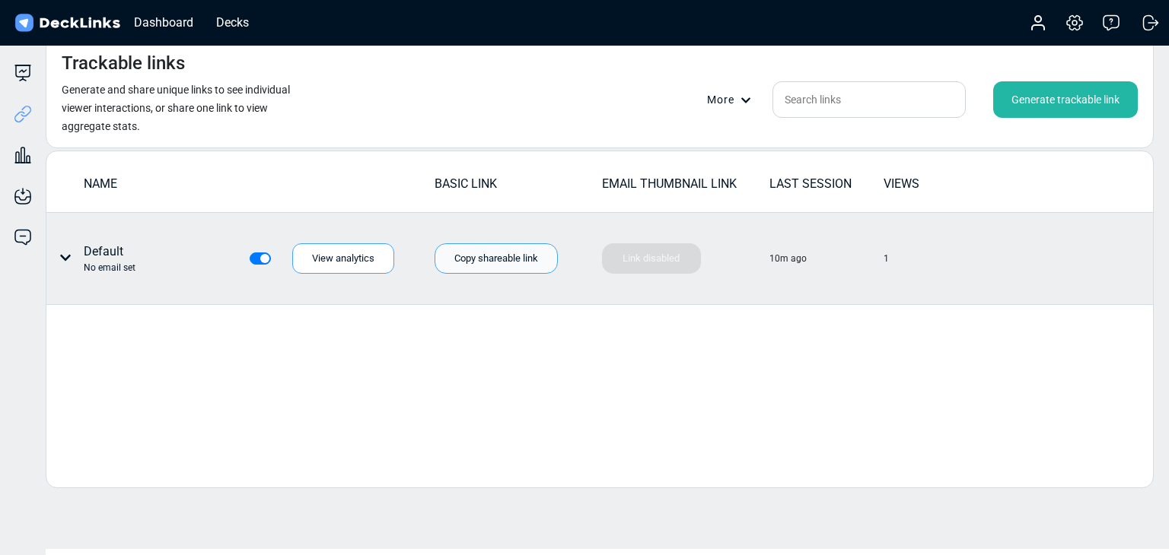
click at [499, 265] on div "Copy shareable link" at bounding box center [495, 258] width 123 height 30
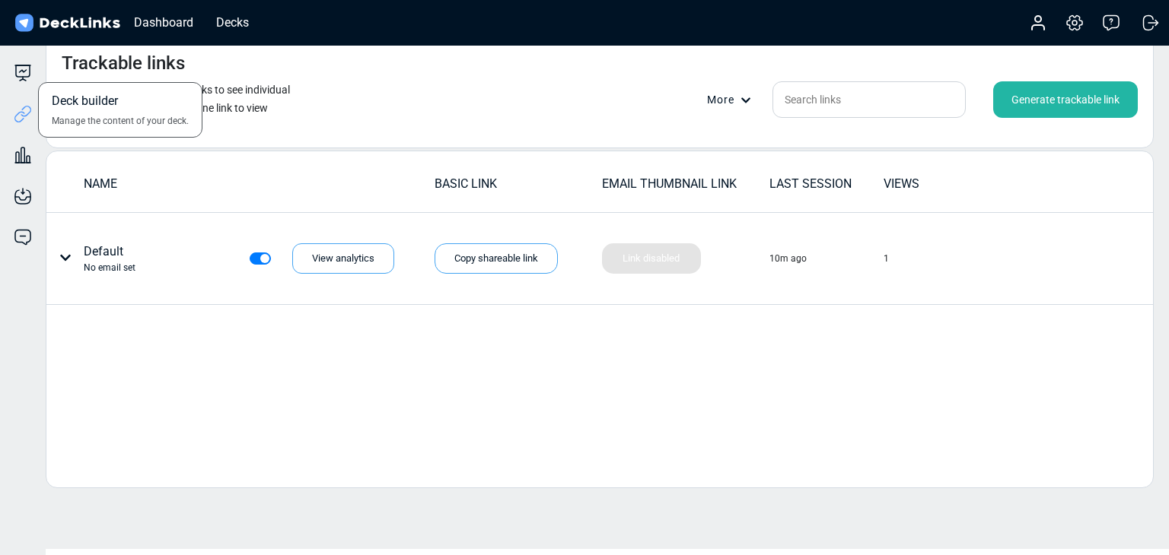
click at [36, 75] on div "Deck builder Manage the content of your deck." at bounding box center [23, 73] width 46 height 18
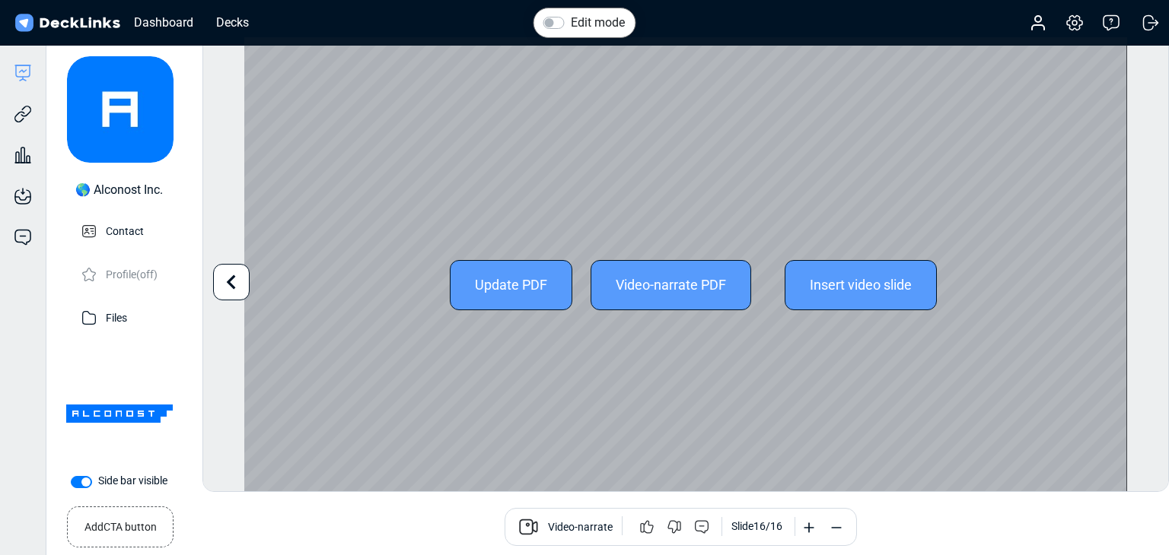
click at [511, 287] on div "Update PDF" at bounding box center [511, 285] width 122 height 50
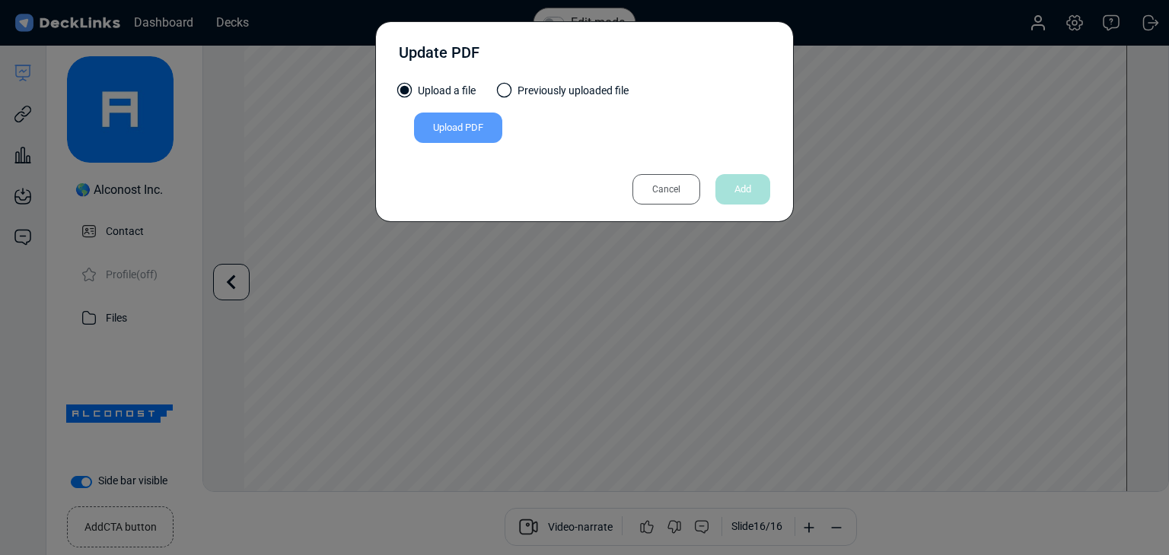
click at [460, 137] on div "Upload PDF" at bounding box center [458, 128] width 88 height 30
click at [0, 0] on input "Upload PDF" at bounding box center [0, 0] width 0 height 0
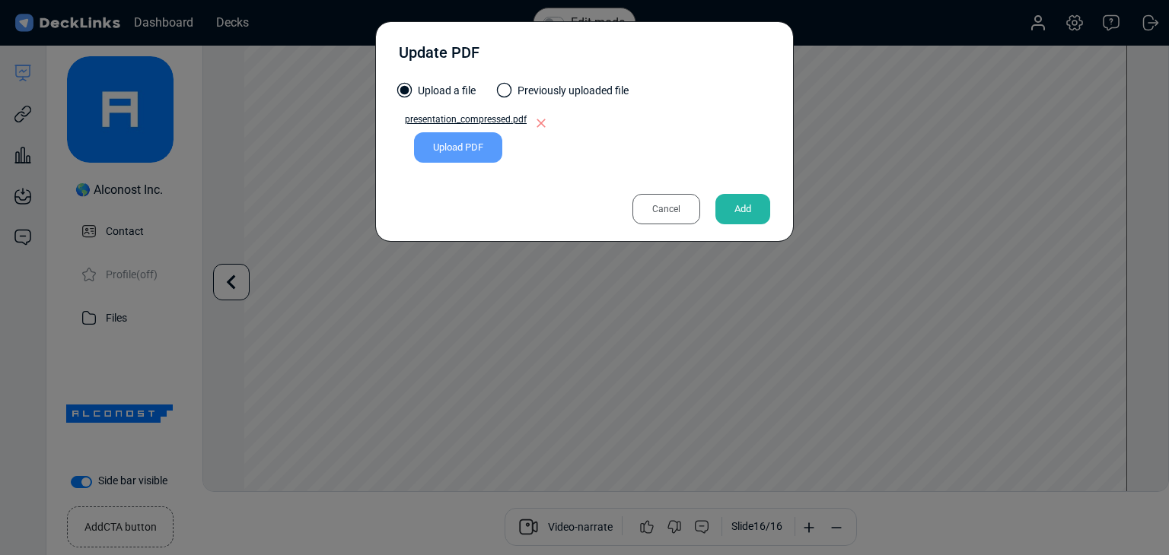
click at [728, 203] on div "Add" at bounding box center [742, 209] width 55 height 30
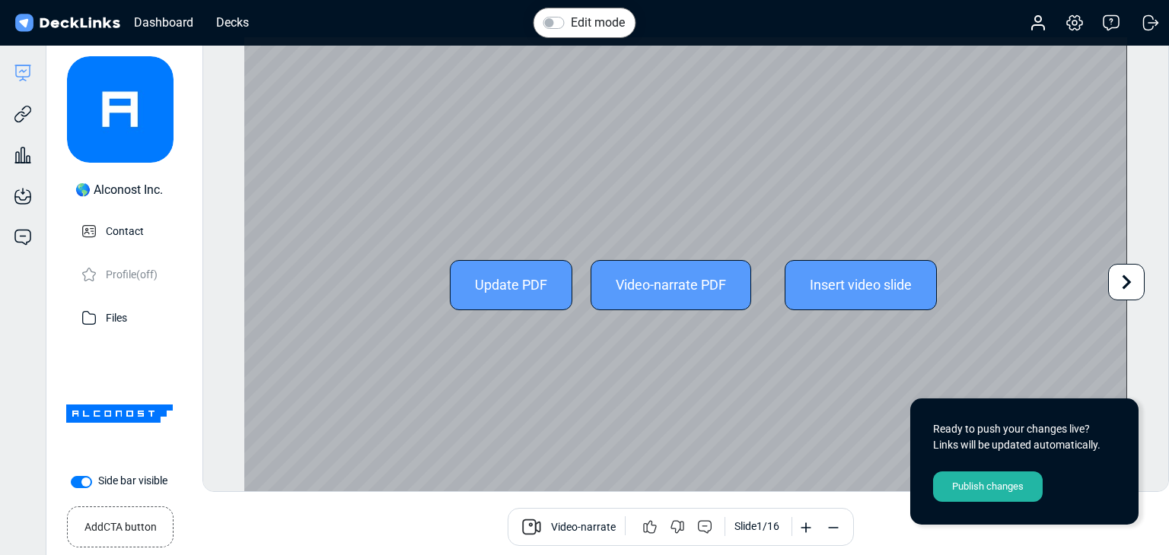
click at [1136, 279] on icon at bounding box center [1126, 282] width 29 height 29
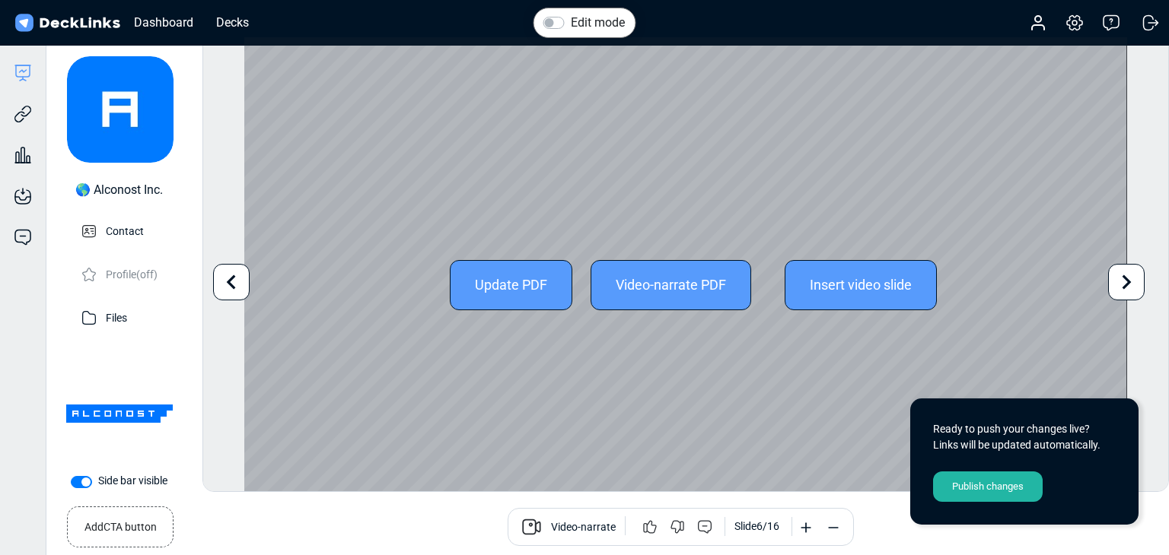
click at [1136, 279] on icon at bounding box center [1126, 282] width 29 height 29
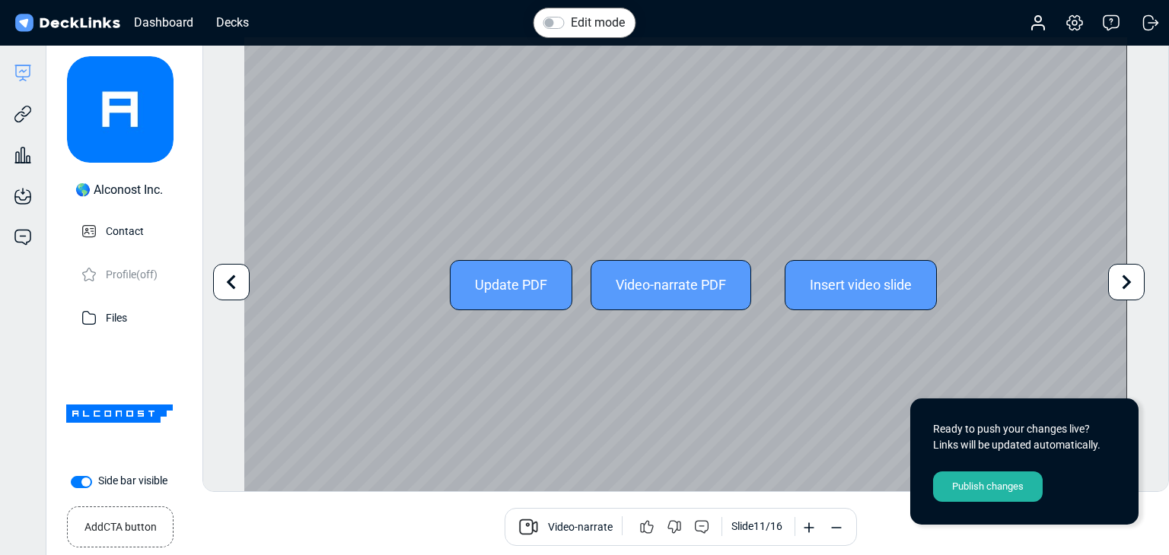
click at [1136, 279] on icon at bounding box center [1126, 282] width 29 height 29
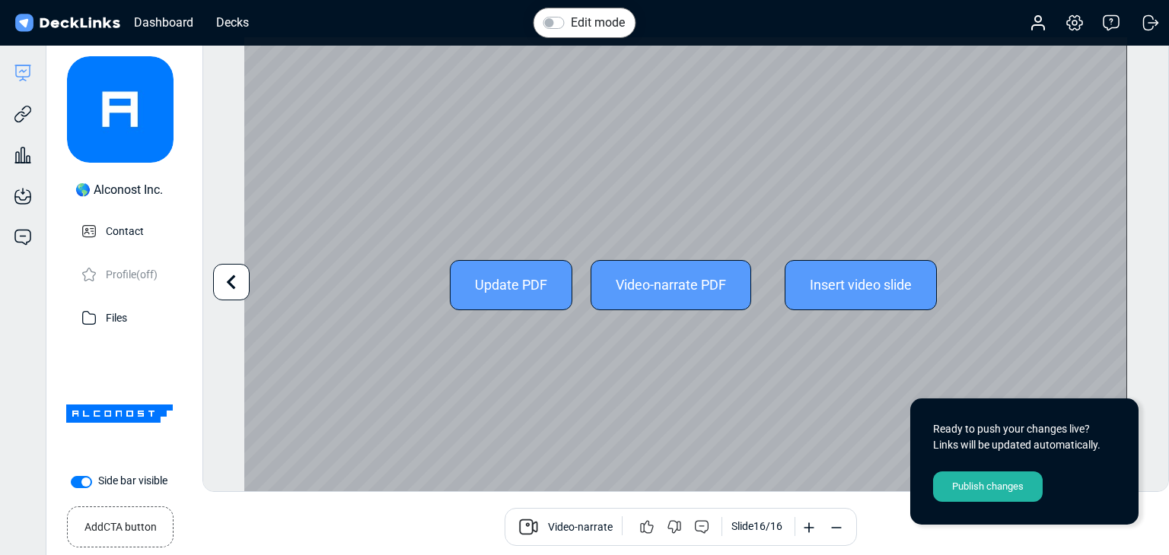
click at [1136, 279] on div "Edit mode Change photo Updating this image will immediately apply to all of you…" at bounding box center [685, 265] width 966 height 456
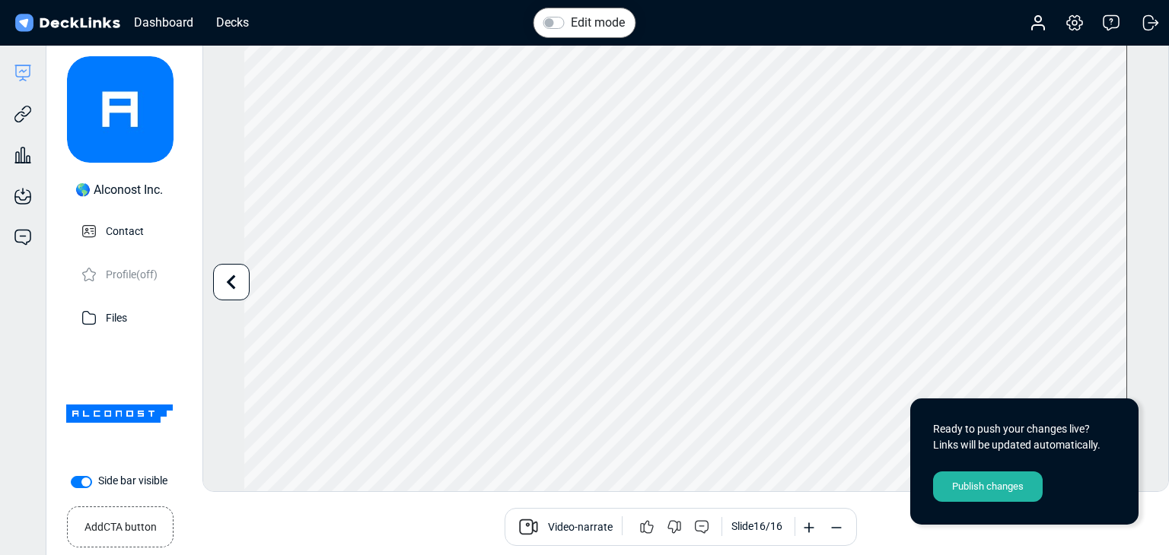
click at [983, 498] on div "Publish changes" at bounding box center [988, 487] width 110 height 30
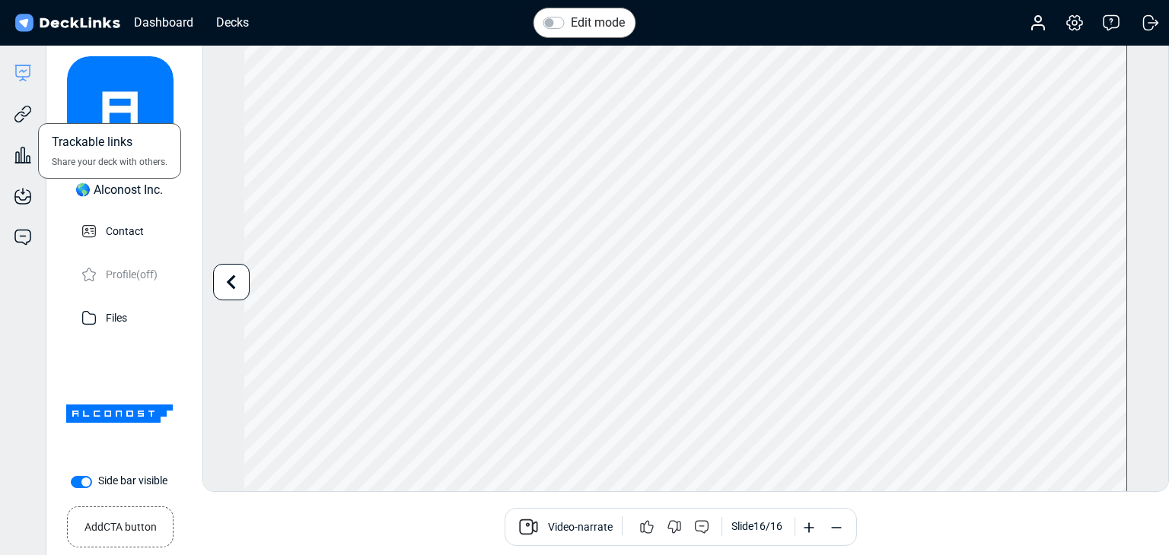
click at [32, 120] on div "Trackable links Share your deck with others." at bounding box center [23, 102] width 46 height 41
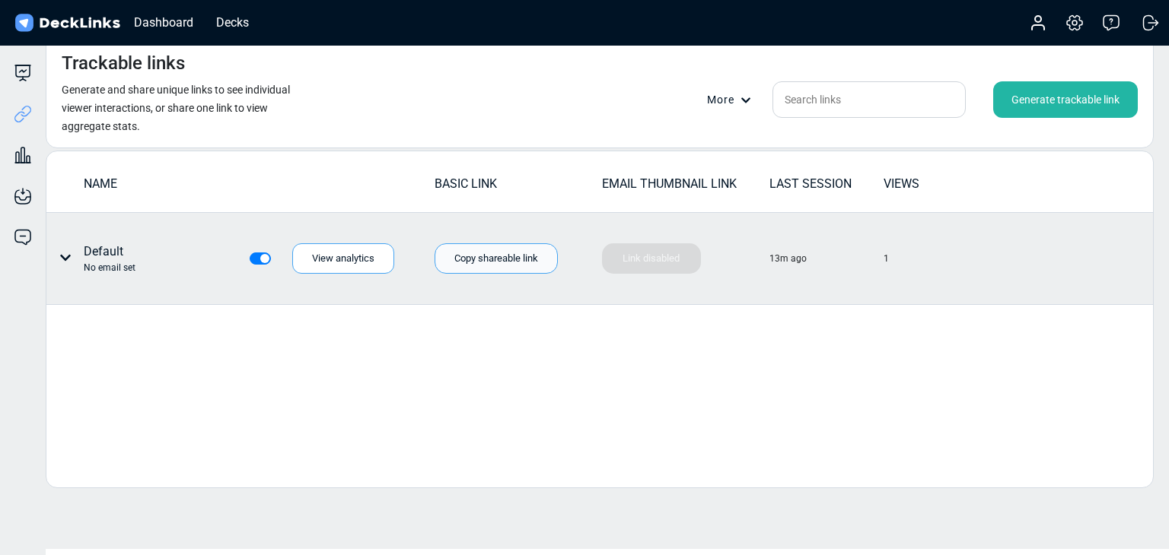
click at [462, 253] on div "Copy shareable link" at bounding box center [495, 258] width 123 height 30
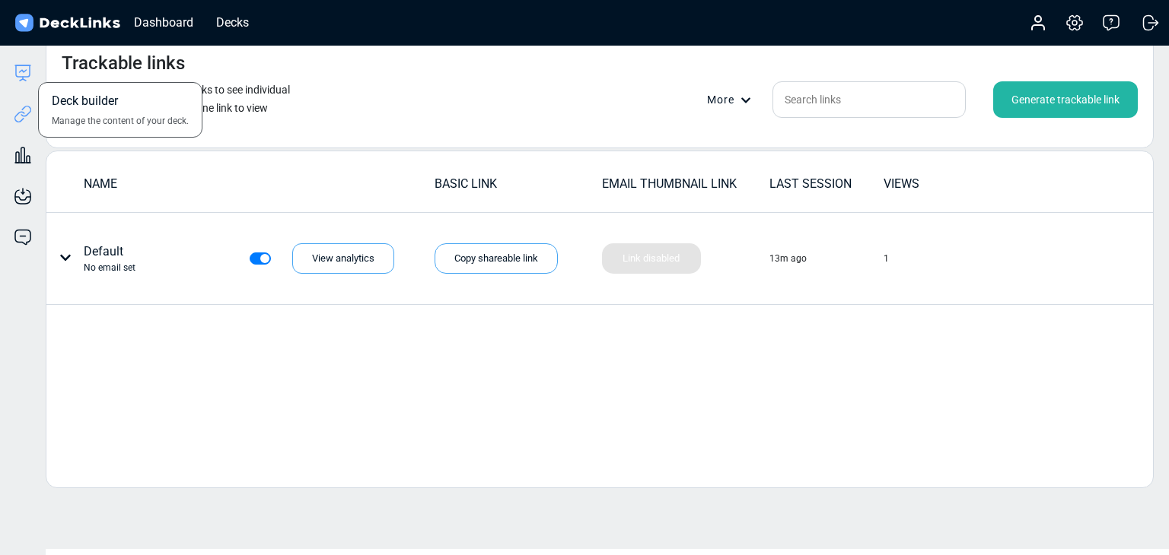
click at [14, 75] on icon at bounding box center [23, 73] width 18 height 18
